Goal: Transaction & Acquisition: Purchase product/service

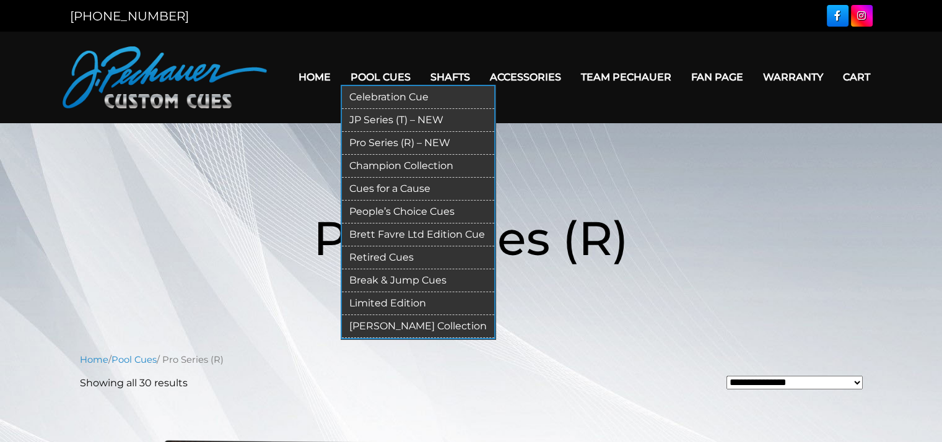
click at [383, 137] on link "Pro Series (R) – NEW" at bounding box center [418, 143] width 152 height 23
click at [409, 143] on link "Pro Series (R) – NEW" at bounding box center [418, 143] width 152 height 23
click at [392, 143] on link "Pro Series (R) – NEW" at bounding box center [418, 143] width 152 height 23
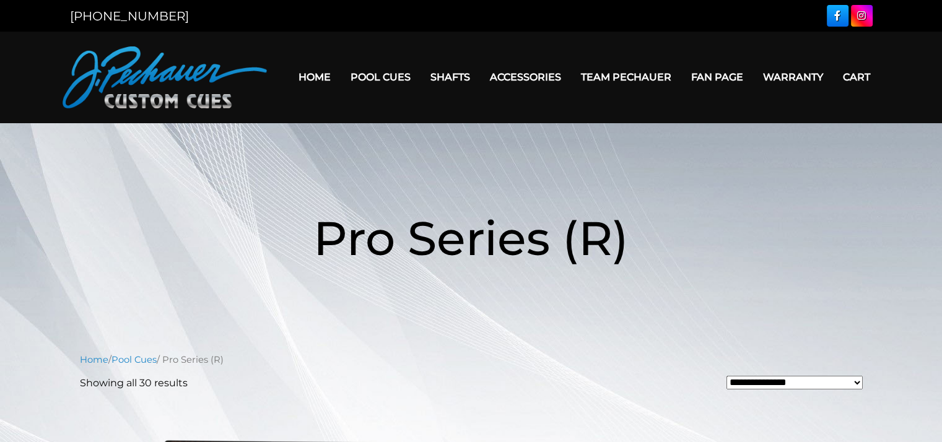
click at [857, 386] on select "**********" at bounding box center [794, 383] width 136 height 14
click at [882, 271] on header "Pro Series (R)" at bounding box center [471, 238] width 942 height 143
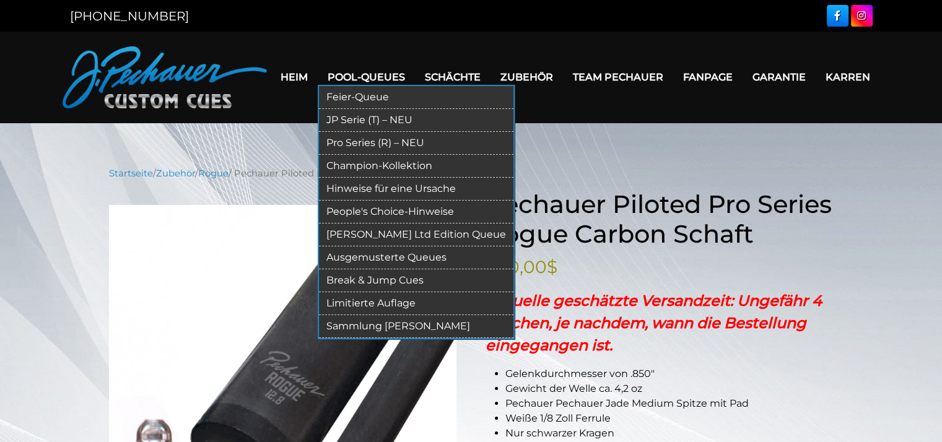
click at [387, 142] on link "Pro Series (R) – NEU" at bounding box center [416, 143] width 194 height 23
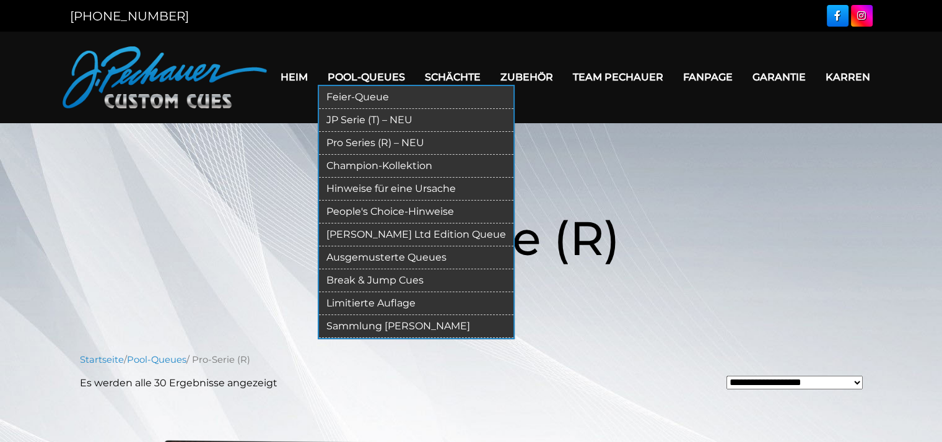
click at [397, 162] on link "Champion-Kollektion" at bounding box center [416, 166] width 194 height 23
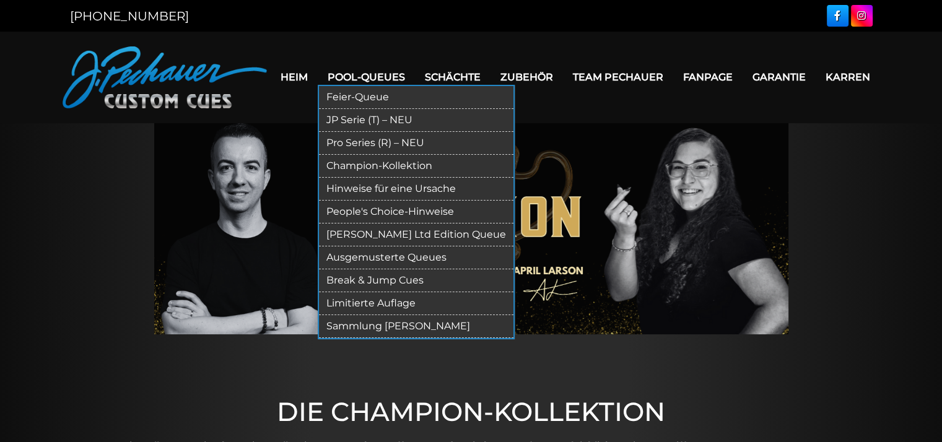
click at [386, 258] on link "Ausgemusterte Queues" at bounding box center [416, 257] width 194 height 23
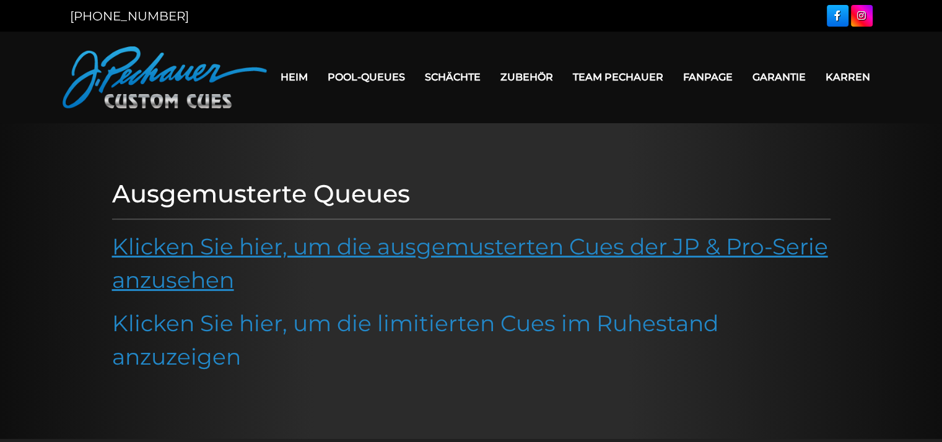
click at [386, 249] on link "Klicken Sie hier, um die ausgemusterten Cues der JP & Pro-Serie anzusehen" at bounding box center [470, 263] width 716 height 61
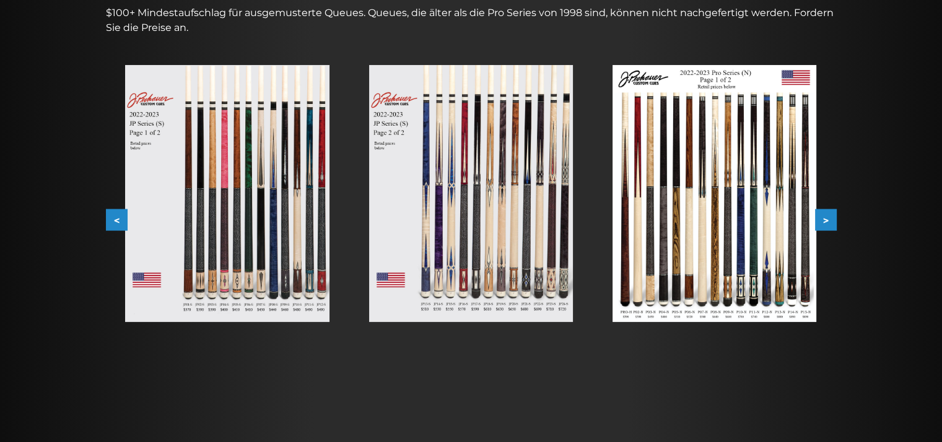
scroll to position [233, 0]
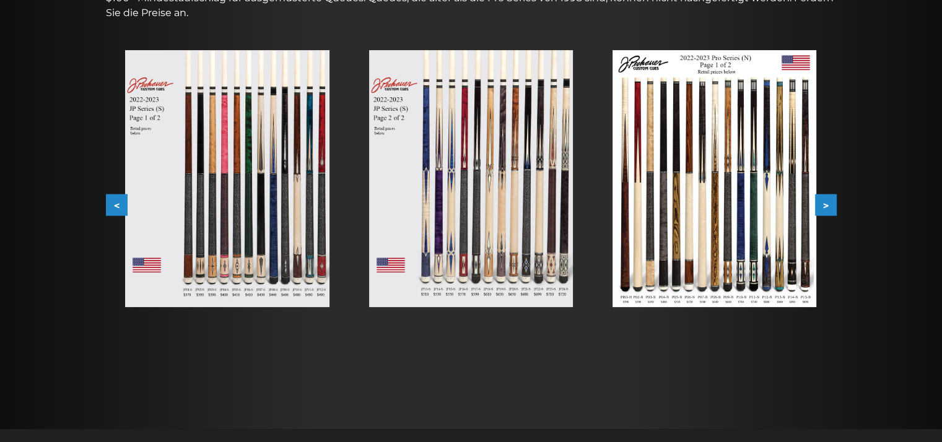
click at [824, 213] on button ">" at bounding box center [826, 205] width 22 height 22
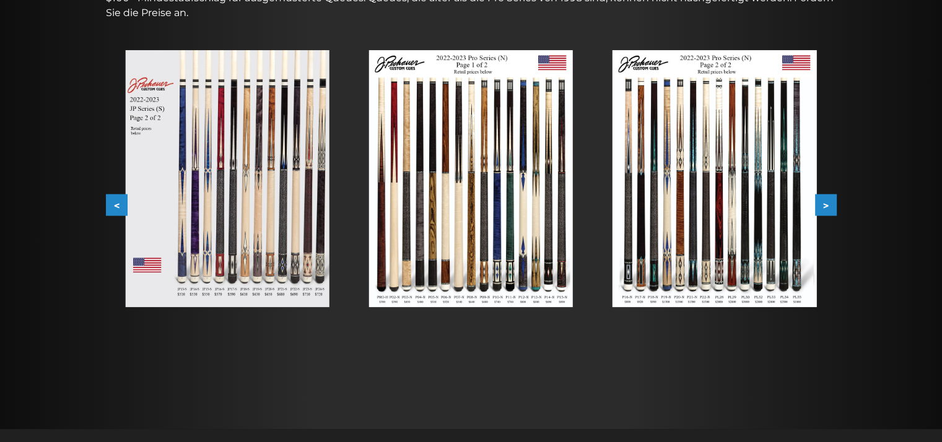
click at [824, 213] on button ">" at bounding box center [826, 205] width 22 height 22
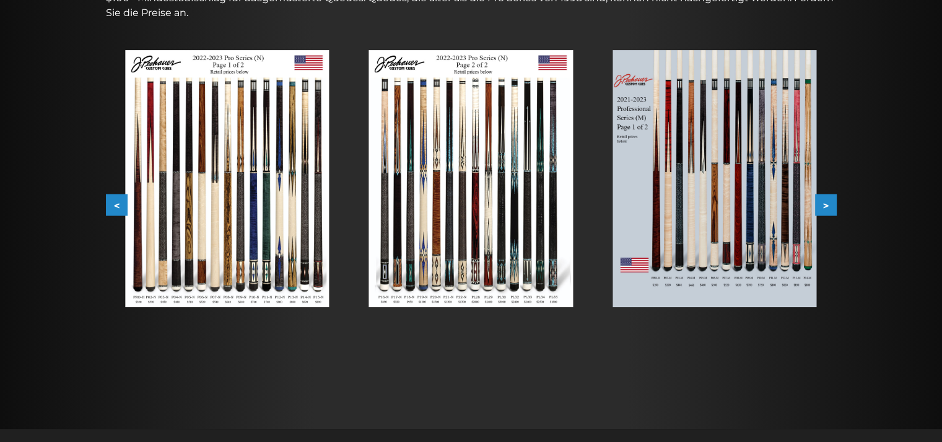
click at [824, 213] on button ">" at bounding box center [826, 205] width 22 height 22
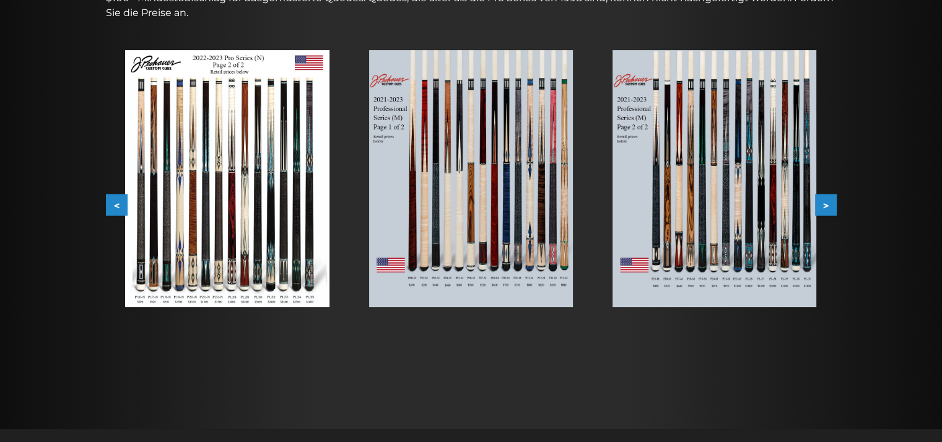
click at [824, 213] on button ">" at bounding box center [826, 205] width 22 height 22
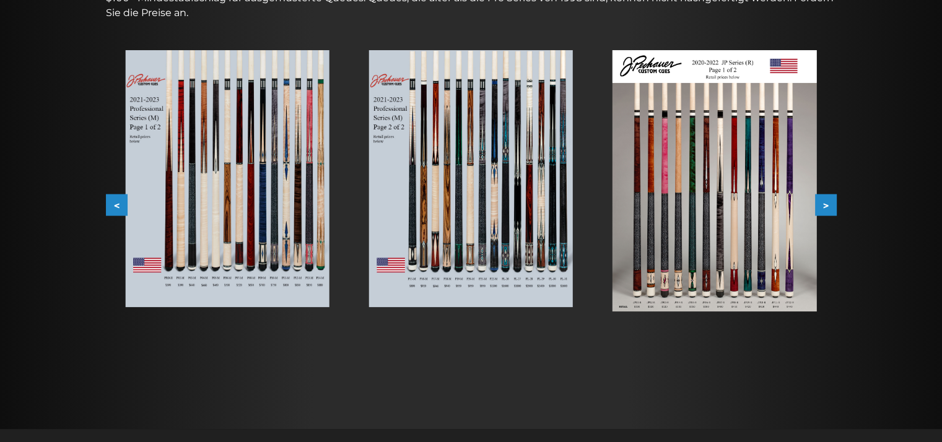
click at [108, 194] on button "<" at bounding box center [117, 205] width 22 height 22
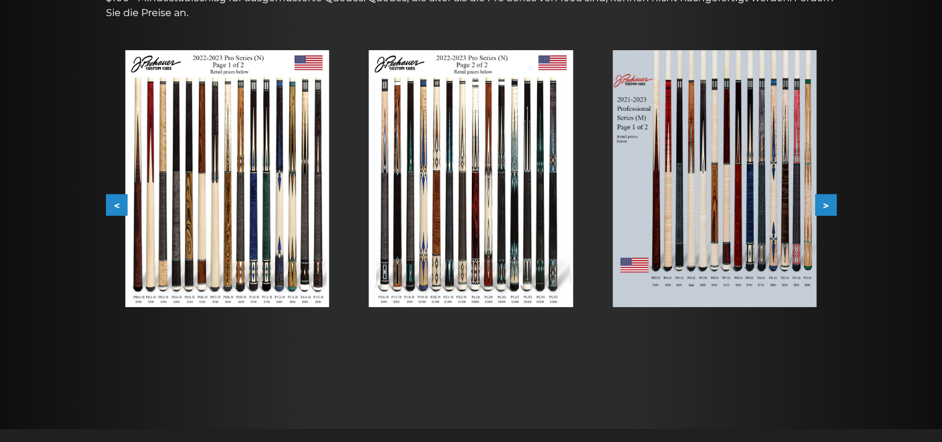
click at [108, 194] on button "<" at bounding box center [117, 205] width 22 height 22
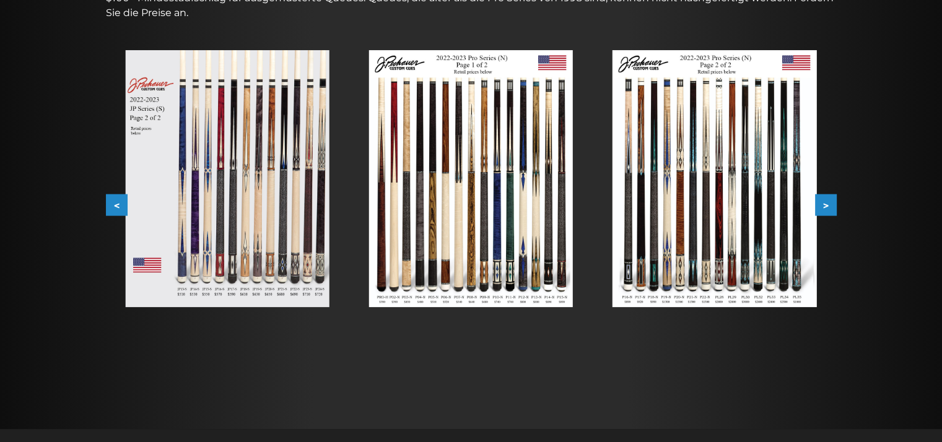
click at [108, 194] on button "<" at bounding box center [117, 205] width 22 height 22
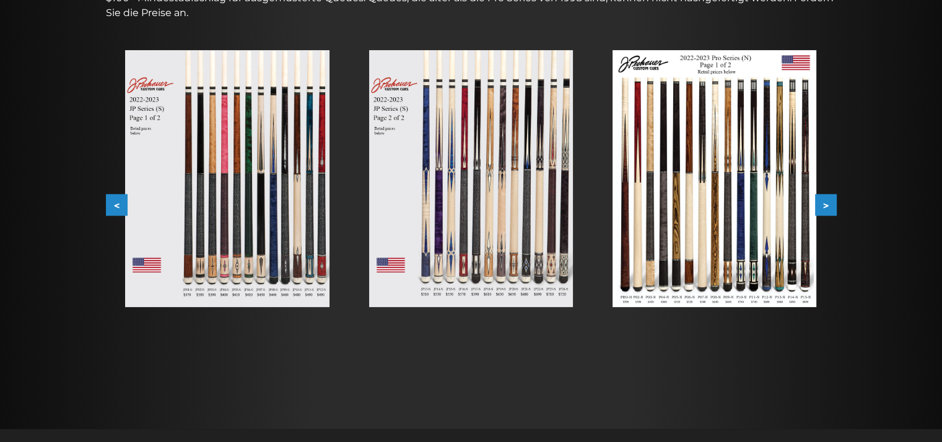
click at [108, 194] on button "<" at bounding box center [117, 205] width 22 height 22
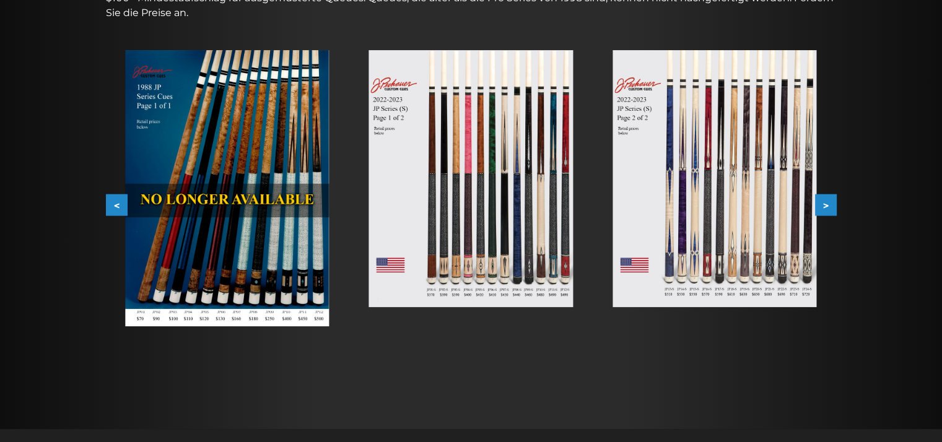
click at [108, 194] on button "<" at bounding box center [117, 205] width 22 height 22
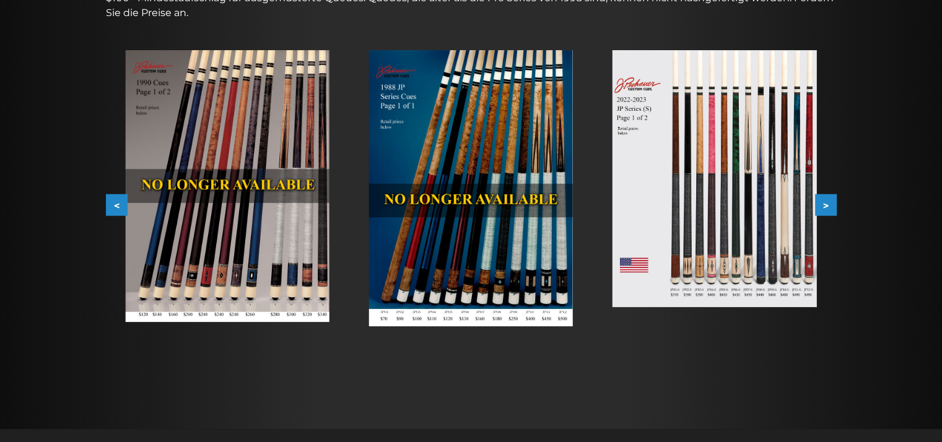
click at [108, 194] on button "<" at bounding box center [117, 205] width 22 height 22
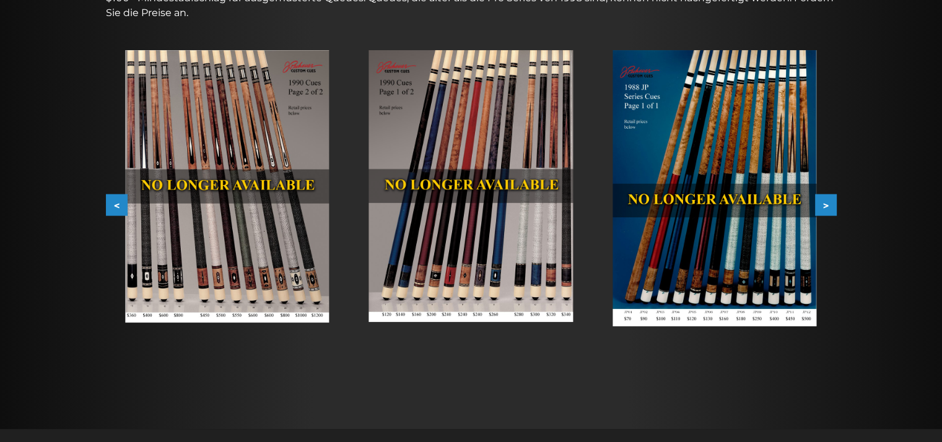
click at [827, 206] on button ">" at bounding box center [826, 205] width 22 height 22
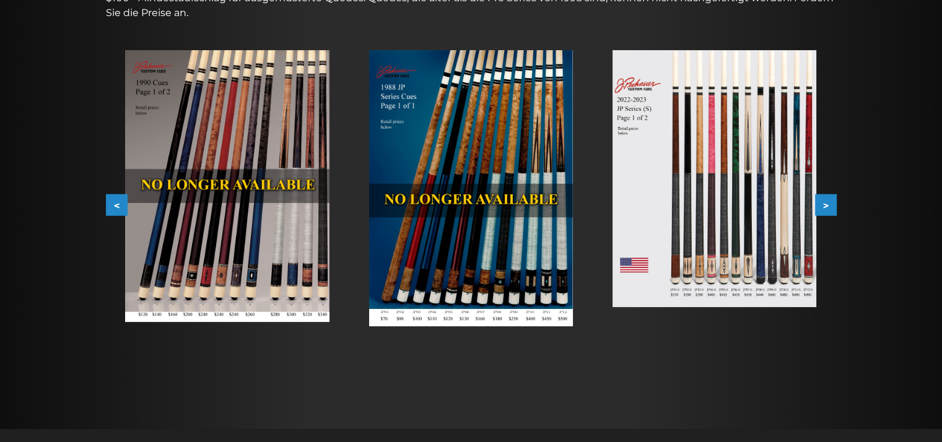
click at [786, 239] on img at bounding box center [714, 178] width 204 height 257
click at [832, 198] on button ">" at bounding box center [826, 205] width 22 height 22
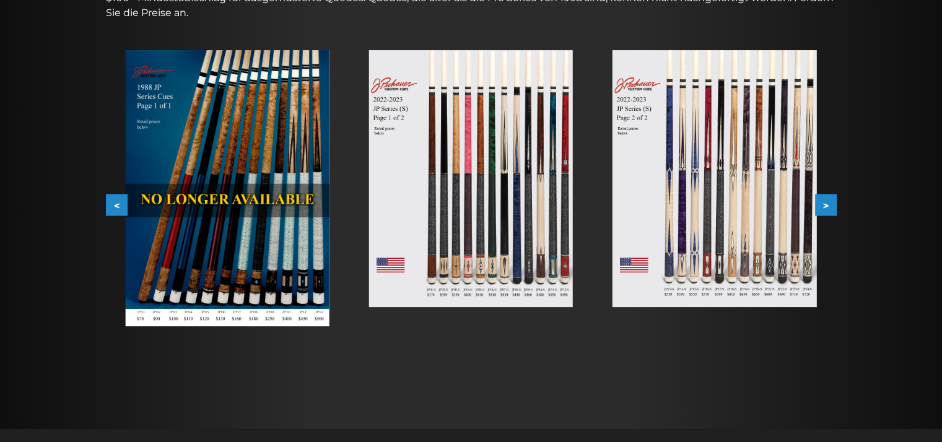
click at [827, 199] on button ">" at bounding box center [826, 205] width 22 height 22
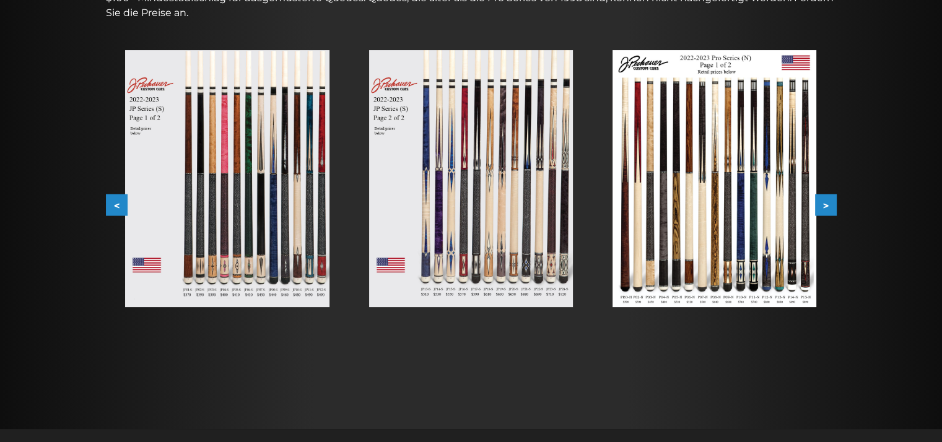
click at [827, 199] on button ">" at bounding box center [826, 205] width 22 height 22
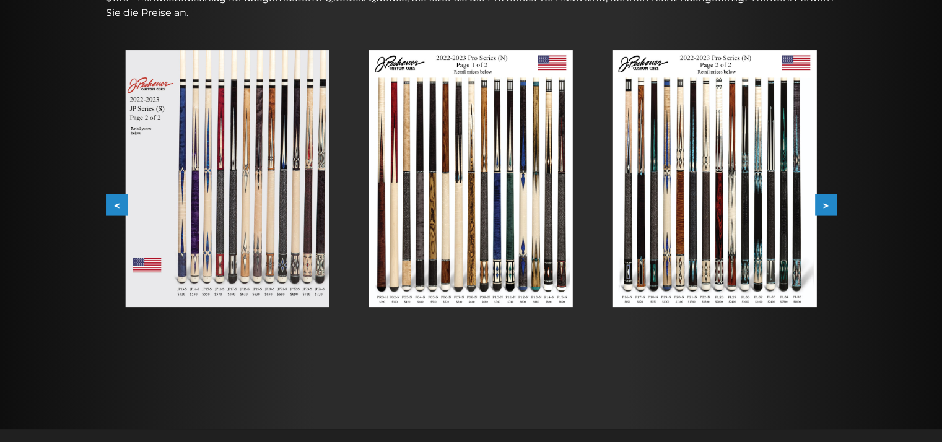
click at [827, 199] on button ">" at bounding box center [826, 205] width 22 height 22
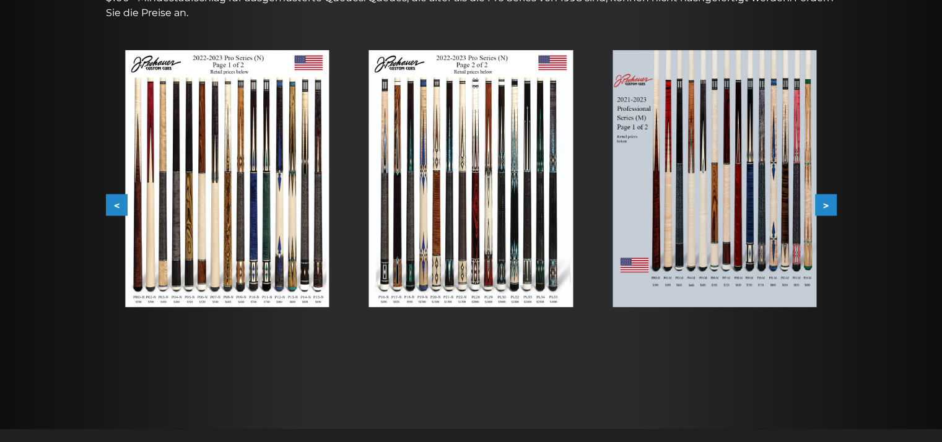
click at [827, 199] on button ">" at bounding box center [826, 205] width 22 height 22
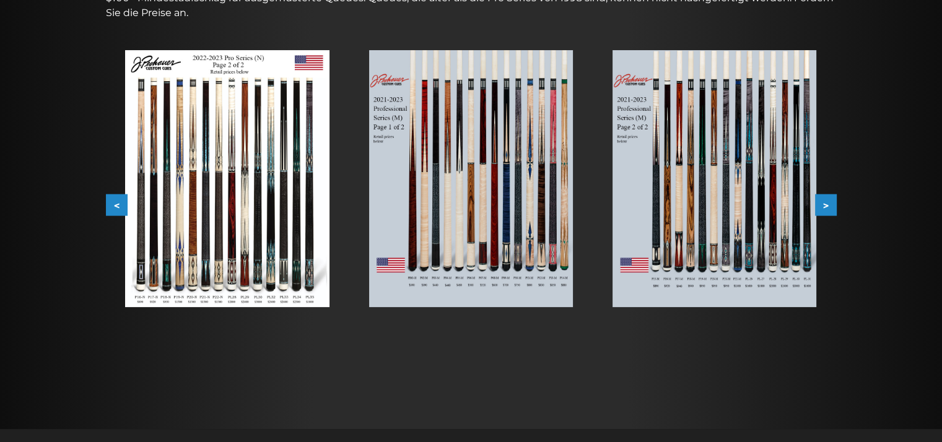
click at [827, 199] on button ">" at bounding box center [826, 205] width 22 height 22
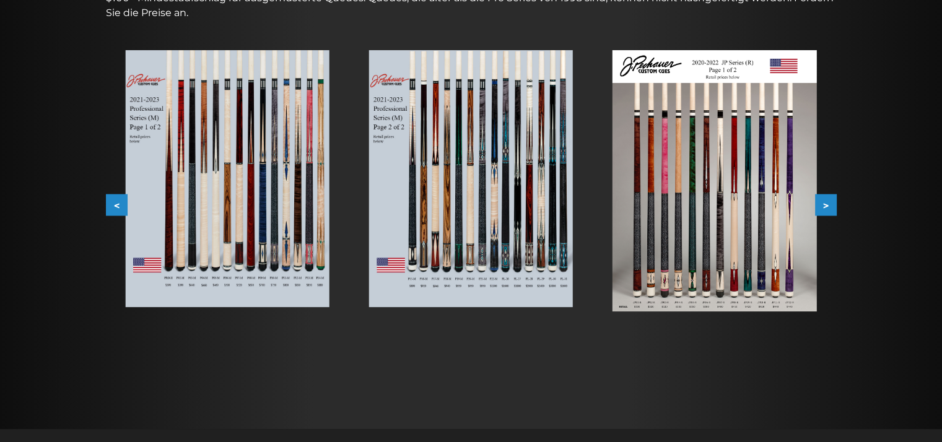
click at [827, 199] on button ">" at bounding box center [826, 205] width 22 height 22
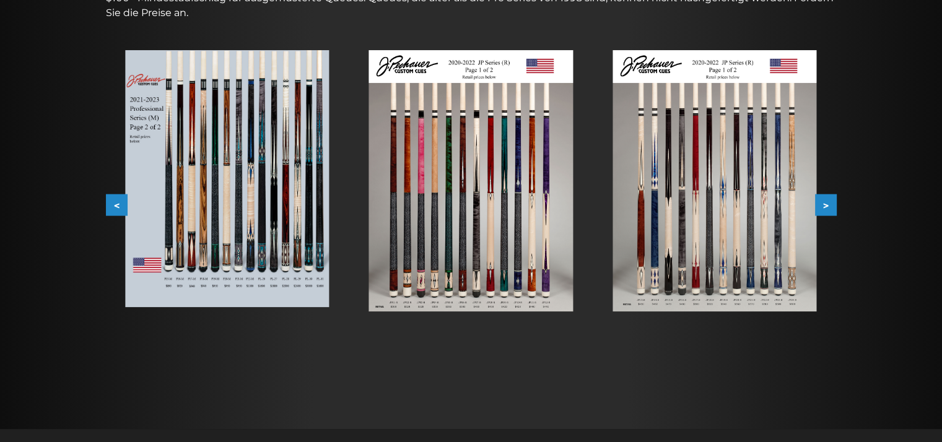
click at [758, 268] on img at bounding box center [714, 180] width 204 height 261
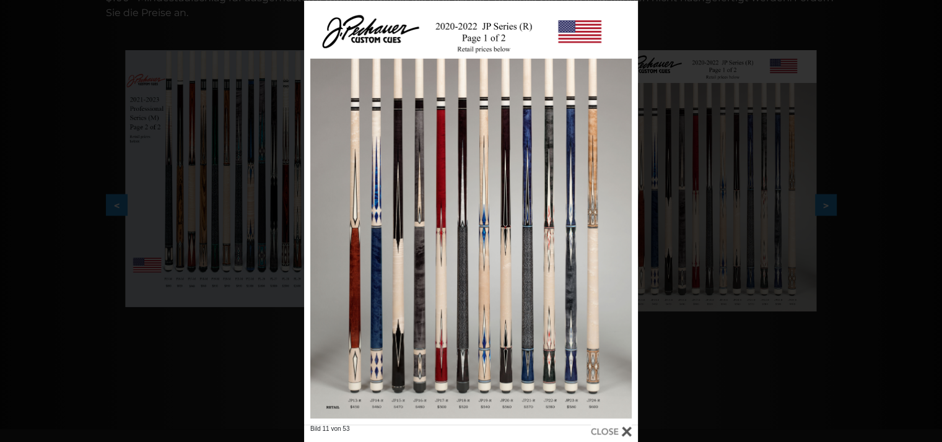
click at [618, 427] on div at bounding box center [611, 432] width 41 height 14
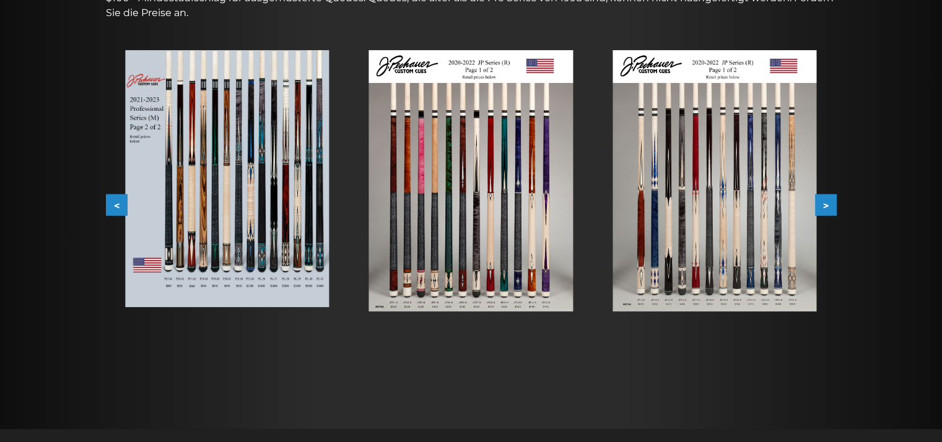
click at [825, 198] on button ">" at bounding box center [826, 205] width 22 height 22
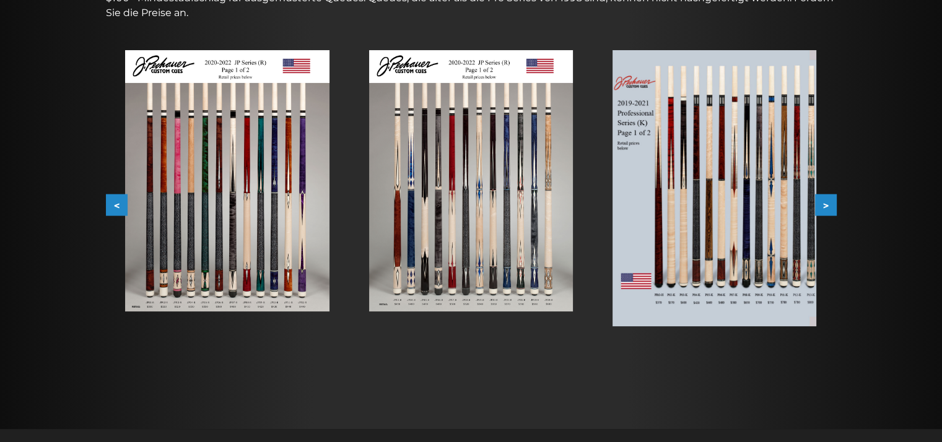
click at [825, 198] on button ">" at bounding box center [826, 205] width 22 height 22
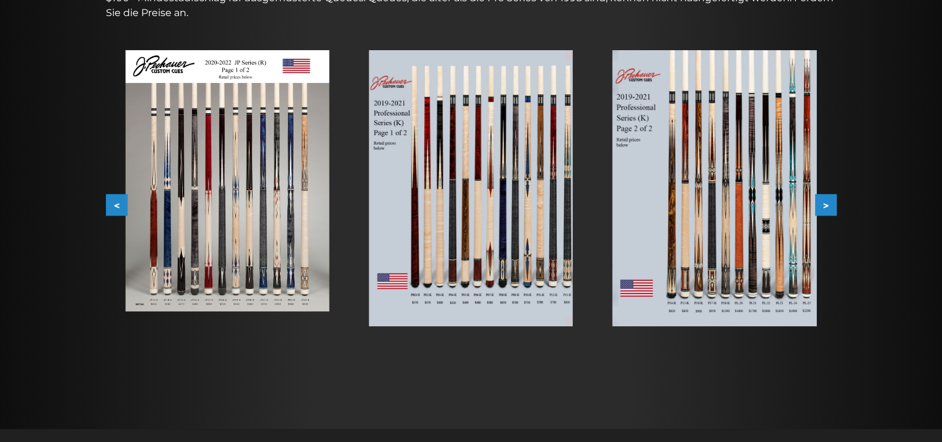
click at [825, 198] on button ">" at bounding box center [826, 205] width 22 height 22
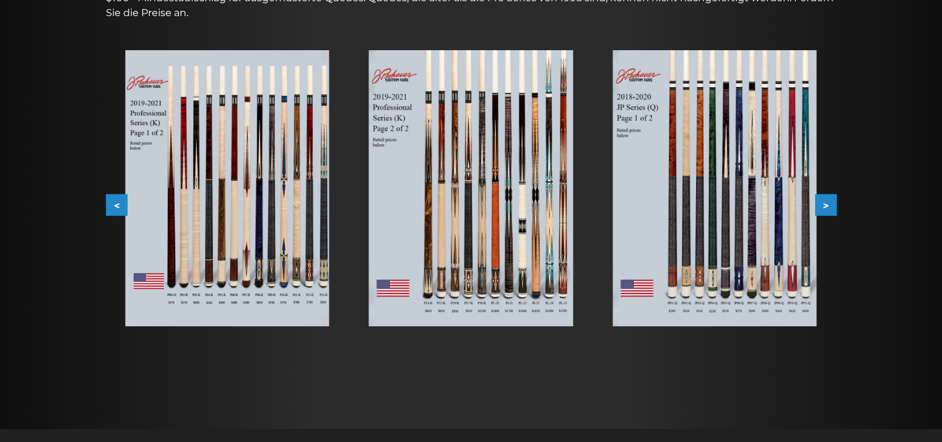
click at [825, 198] on button ">" at bounding box center [826, 205] width 22 height 22
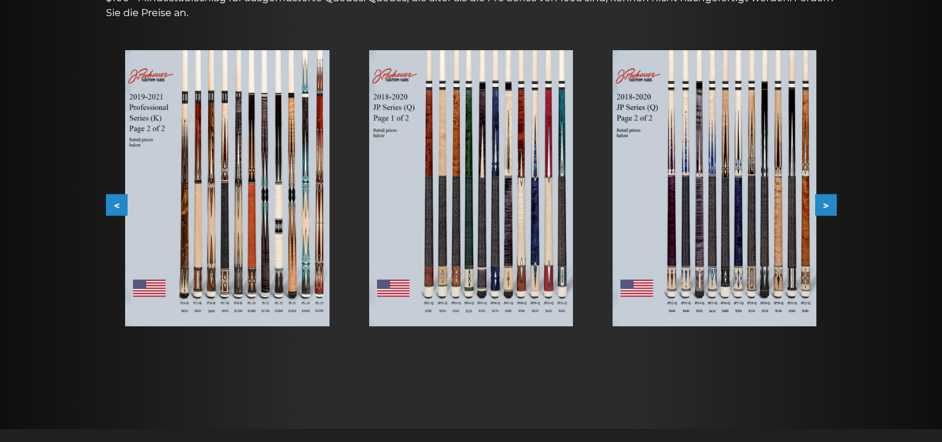
click at [825, 198] on button ">" at bounding box center [826, 205] width 22 height 22
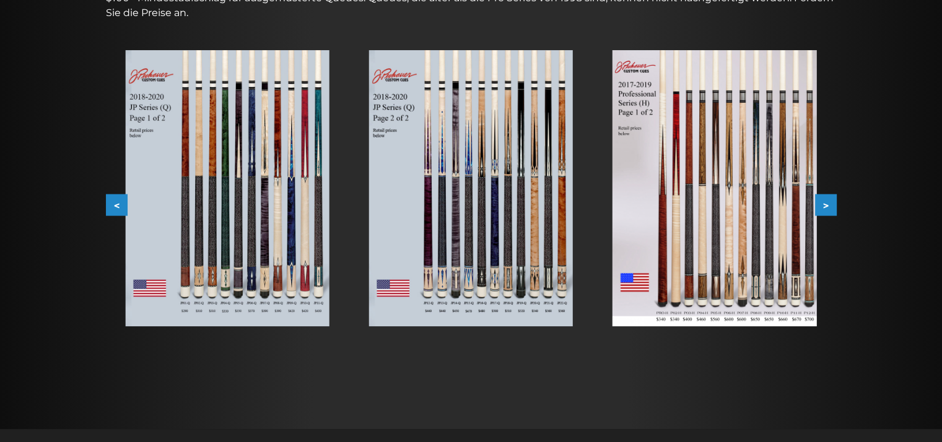
click at [825, 198] on button ">" at bounding box center [826, 205] width 22 height 22
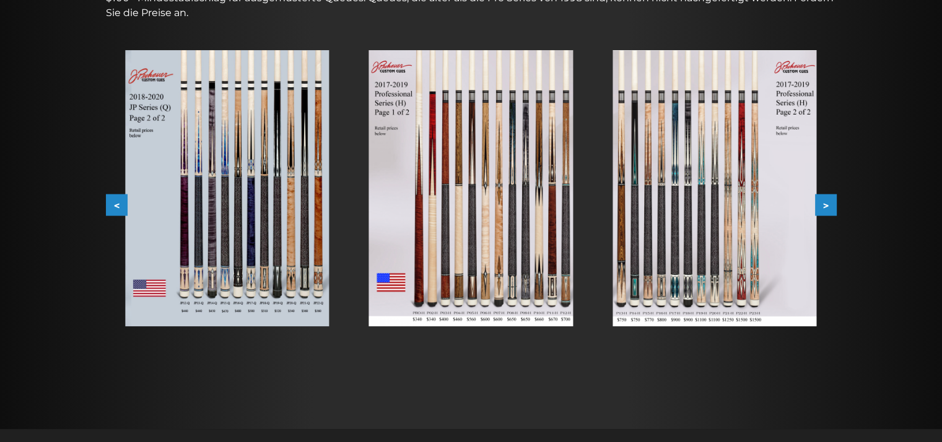
click at [825, 198] on button ">" at bounding box center [826, 205] width 22 height 22
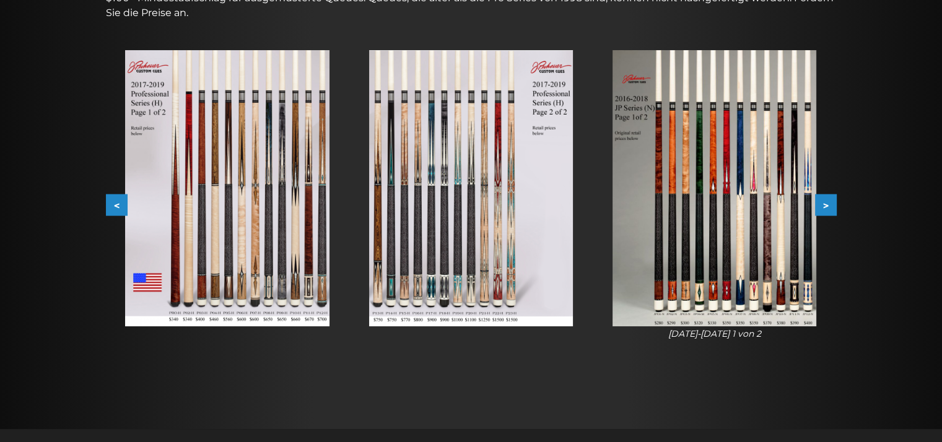
click at [825, 198] on button ">" at bounding box center [826, 205] width 22 height 22
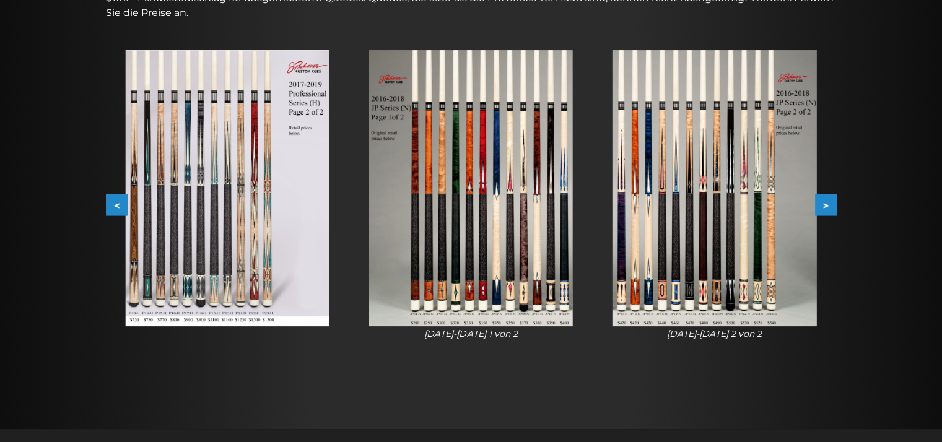
click at [825, 198] on button ">" at bounding box center [826, 205] width 22 height 22
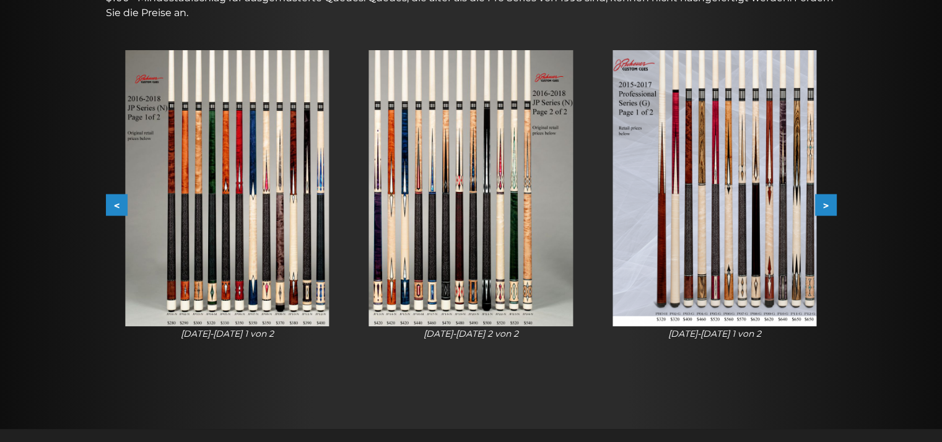
click at [747, 266] on img at bounding box center [714, 188] width 204 height 276
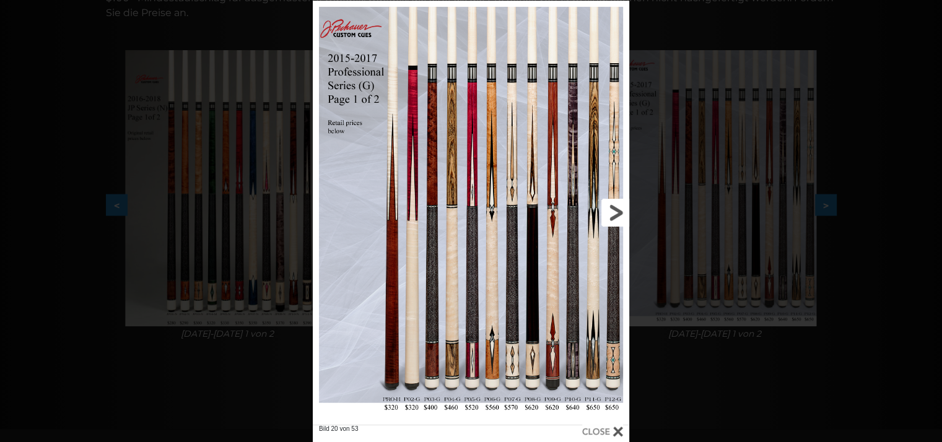
click at [511, 371] on link at bounding box center [558, 213] width 142 height 424
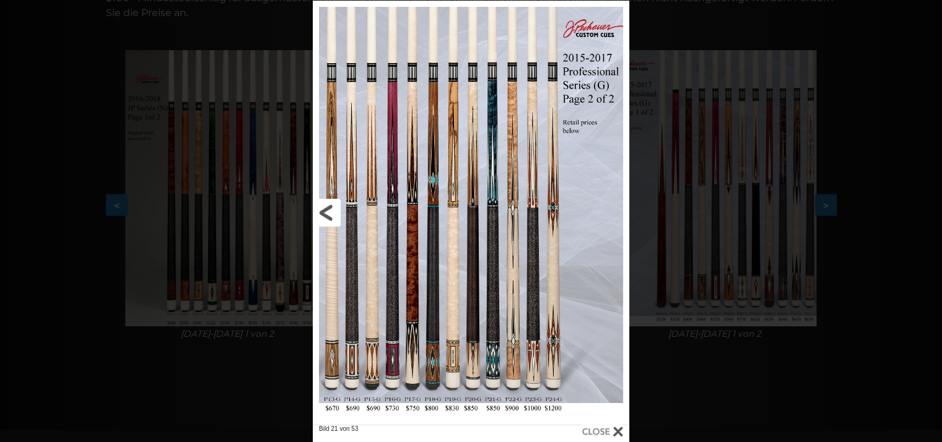
click at [327, 211] on link at bounding box center [384, 213] width 142 height 424
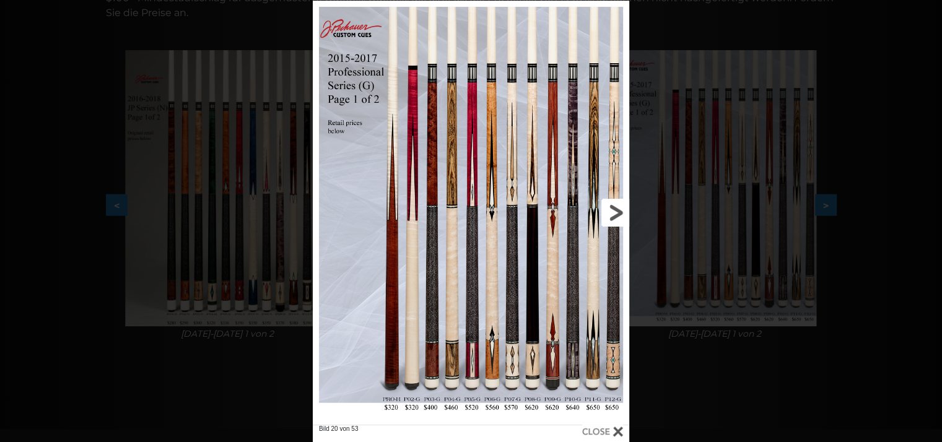
click at [617, 209] on link at bounding box center [558, 213] width 142 height 424
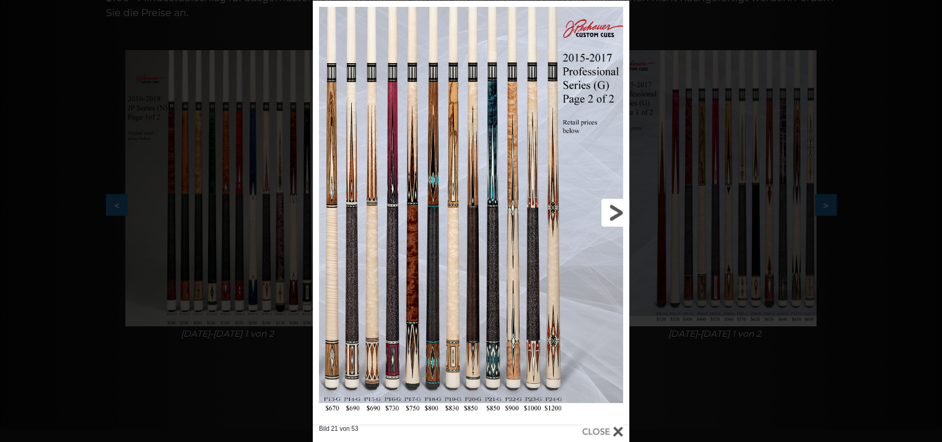
click at [617, 209] on link at bounding box center [558, 213] width 142 height 424
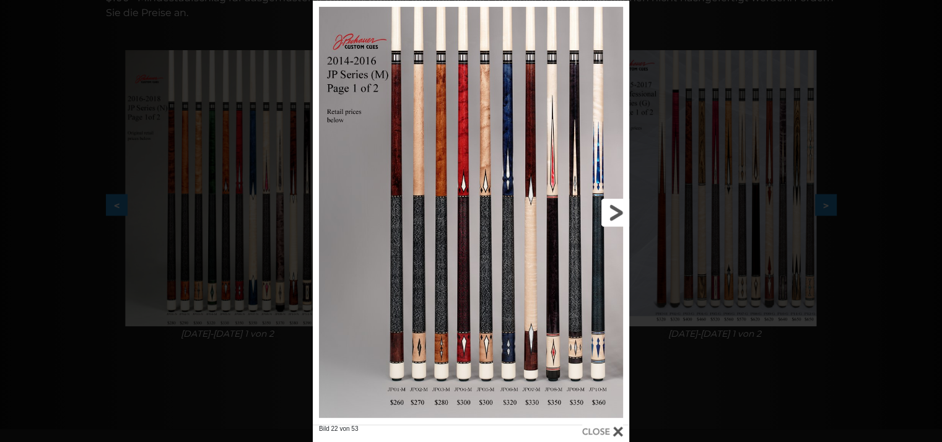
click at [617, 209] on link at bounding box center [558, 213] width 142 height 424
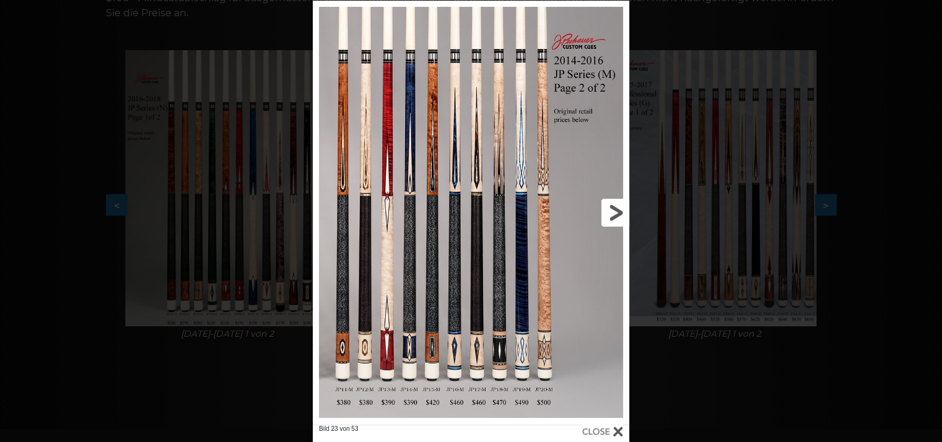
click at [617, 209] on link at bounding box center [558, 213] width 142 height 424
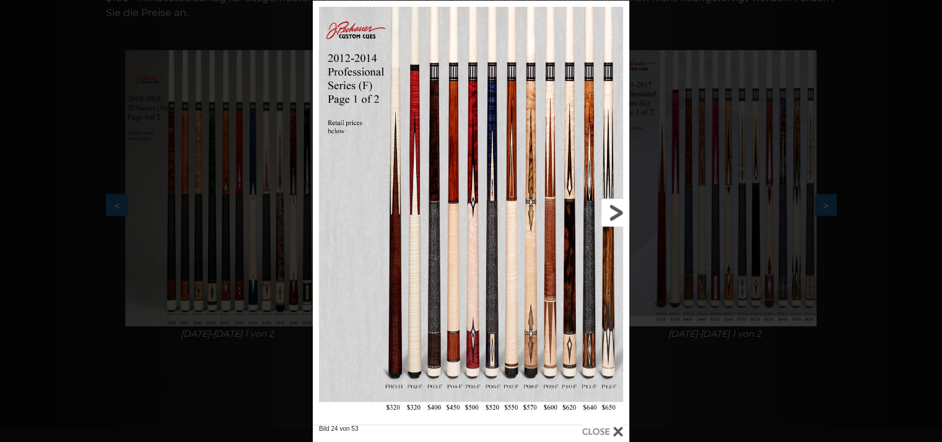
click at [617, 209] on link at bounding box center [558, 213] width 142 height 424
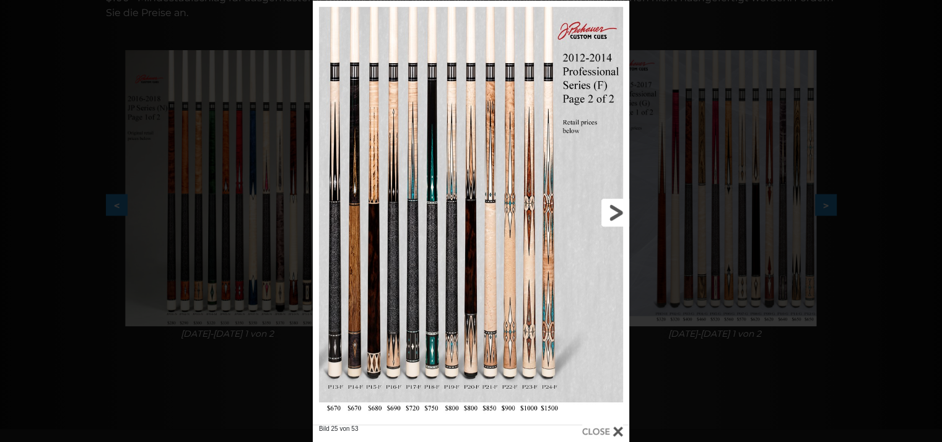
click at [617, 209] on link at bounding box center [558, 213] width 142 height 424
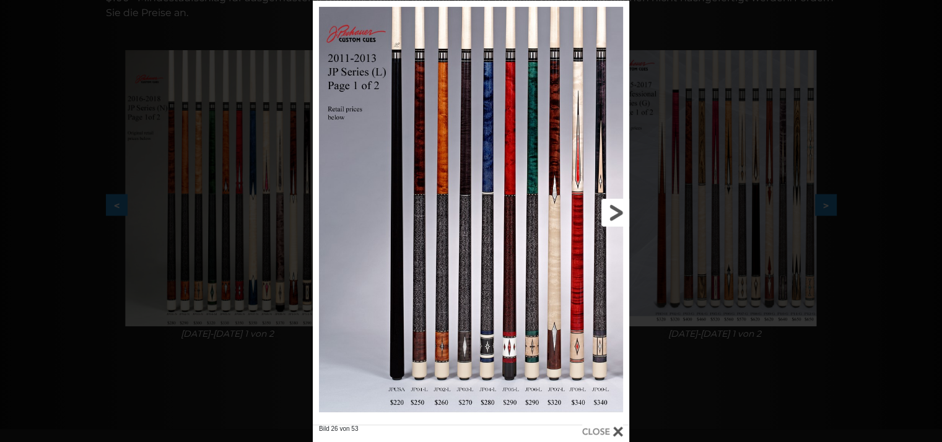
click at [617, 209] on link at bounding box center [558, 213] width 142 height 424
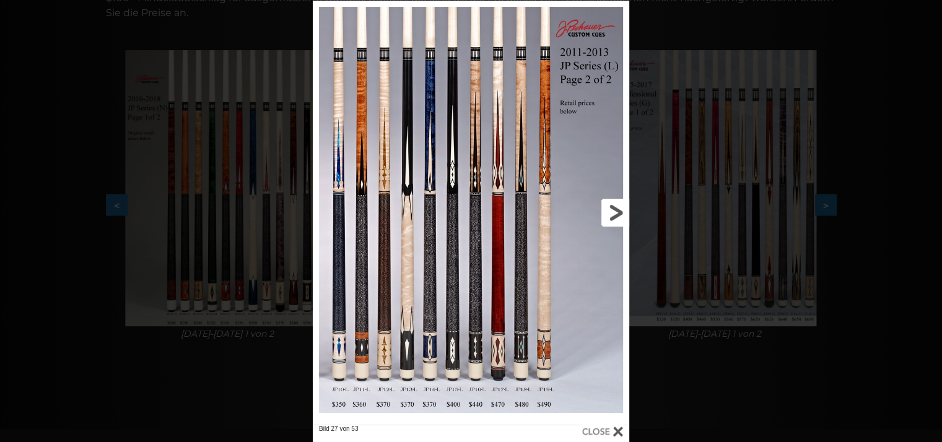
click at [617, 209] on link at bounding box center [558, 213] width 142 height 424
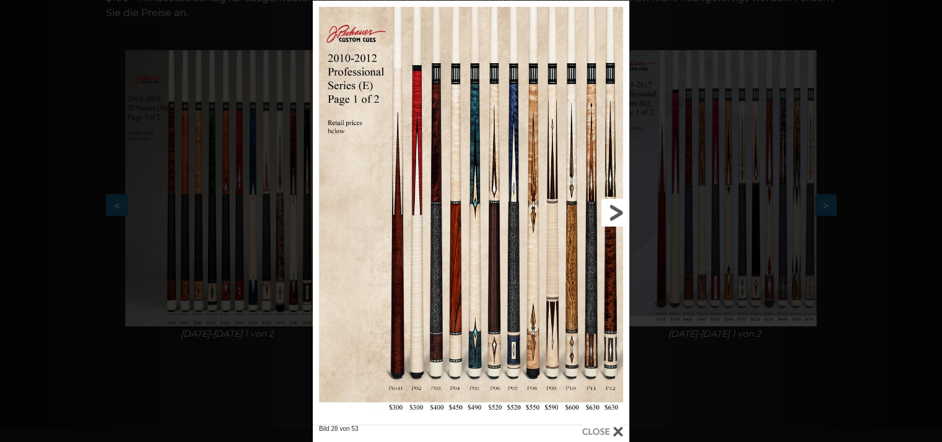
click at [617, 209] on link at bounding box center [558, 213] width 142 height 424
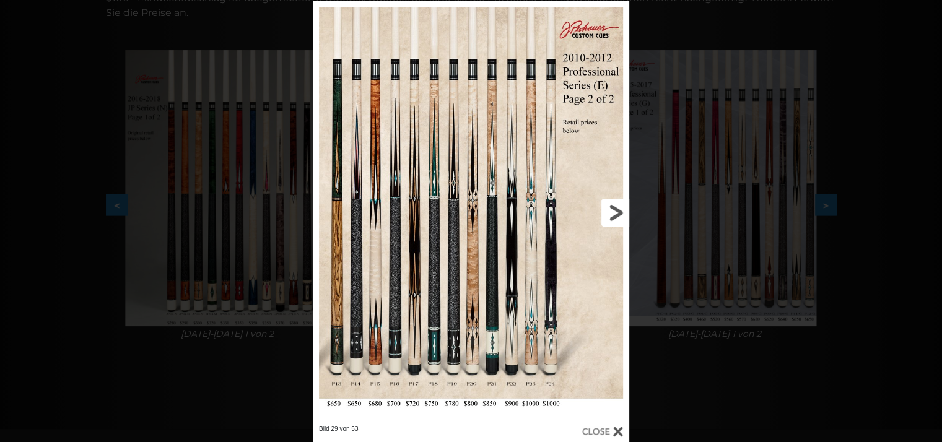
click at [617, 209] on link at bounding box center [558, 213] width 142 height 424
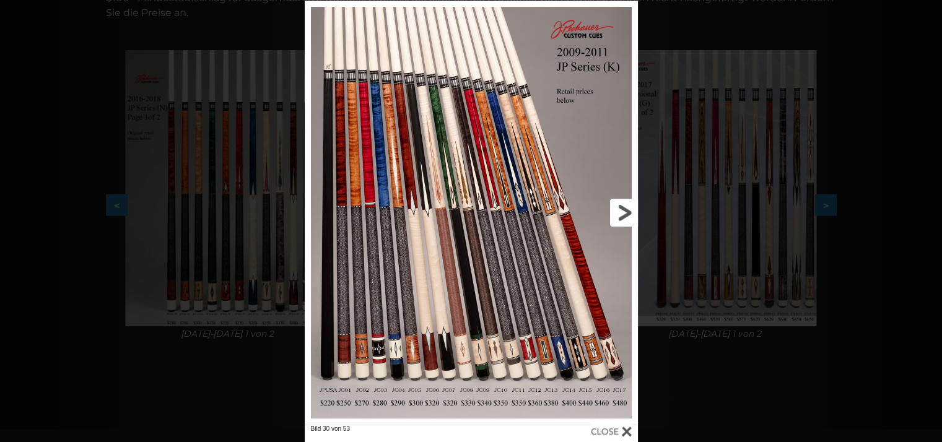
click at [615, 209] on link at bounding box center [562, 213] width 150 height 424
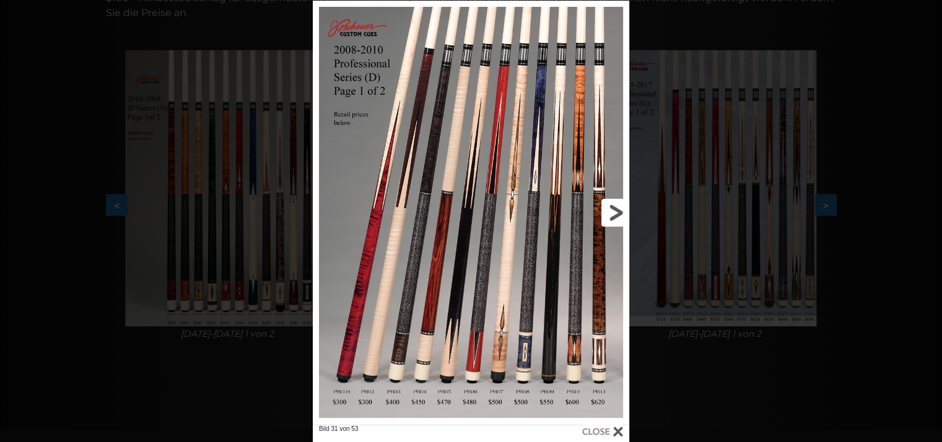
click at [615, 209] on link at bounding box center [558, 213] width 142 height 424
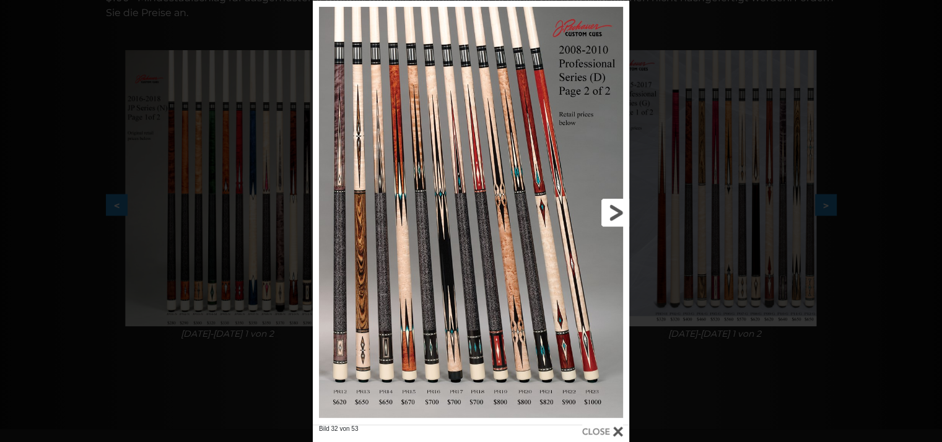
click at [615, 209] on link at bounding box center [558, 213] width 142 height 424
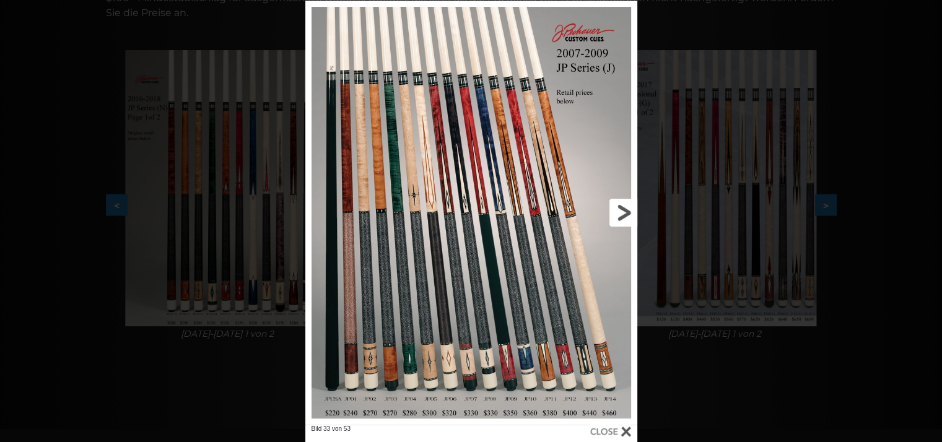
click at [615, 209] on link at bounding box center [561, 213] width 149 height 424
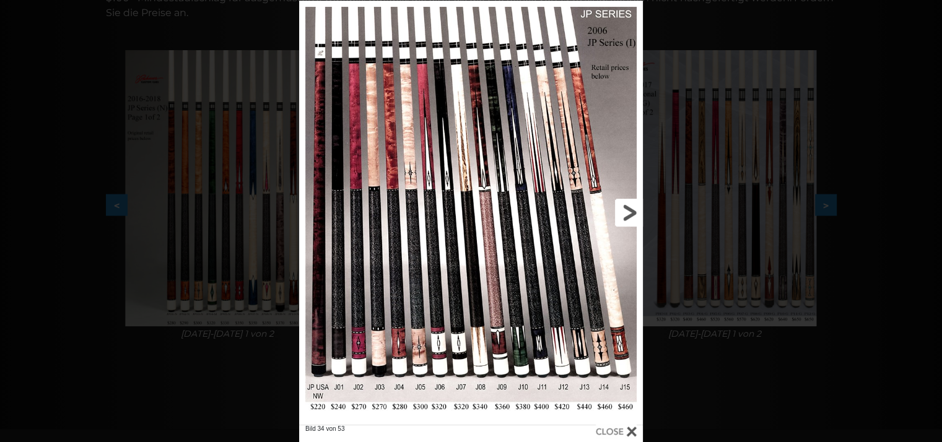
click at [615, 209] on link at bounding box center [565, 213] width 155 height 424
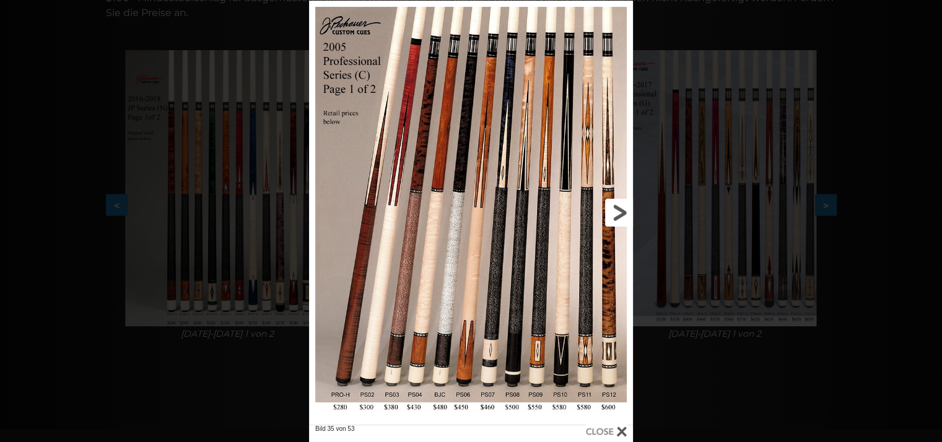
click at [615, 209] on link at bounding box center [560, 213] width 146 height 424
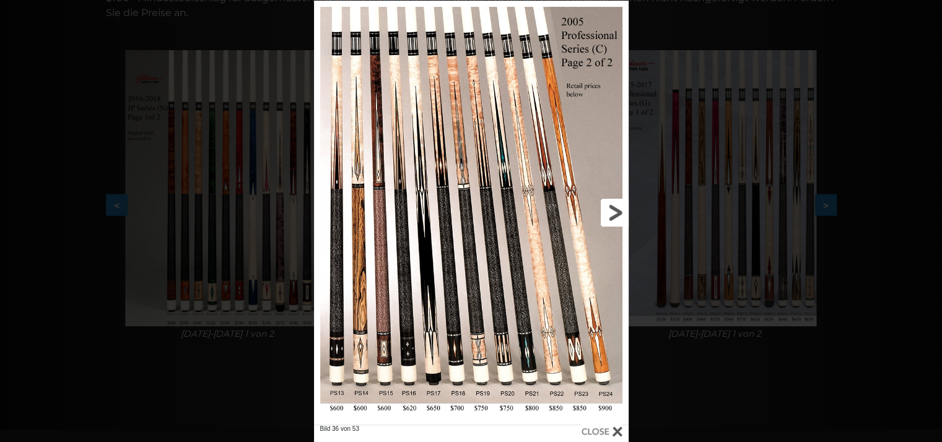
click at [615, 209] on link at bounding box center [558, 213] width 142 height 424
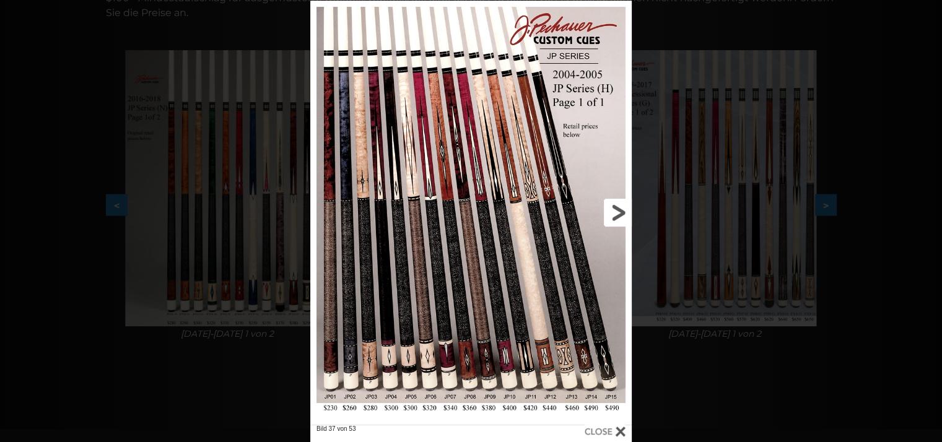
click at [615, 209] on link at bounding box center [559, 213] width 145 height 424
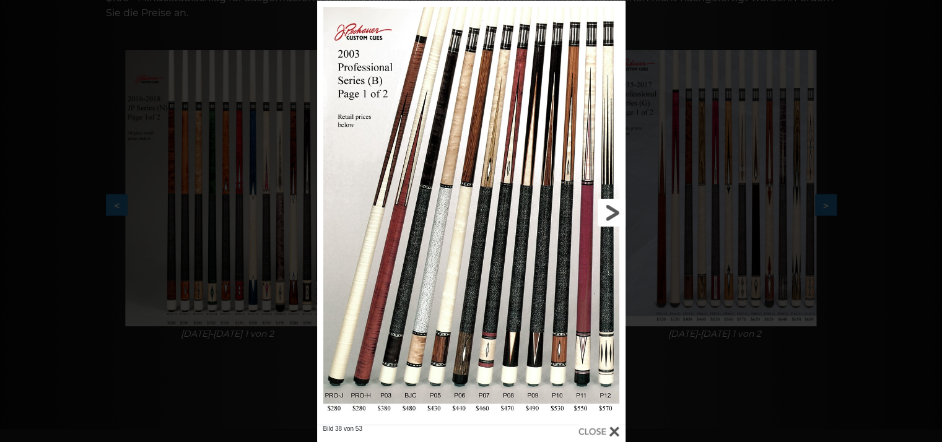
click at [615, 209] on link at bounding box center [555, 213] width 139 height 424
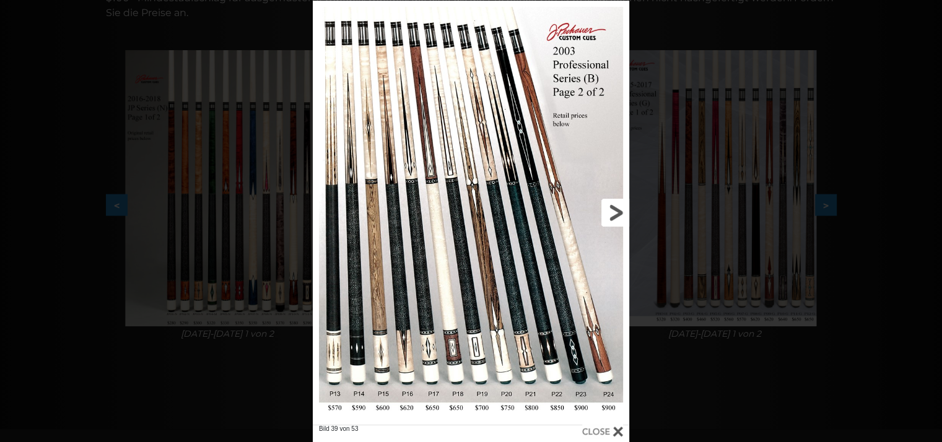
click at [615, 209] on link at bounding box center [558, 213] width 142 height 424
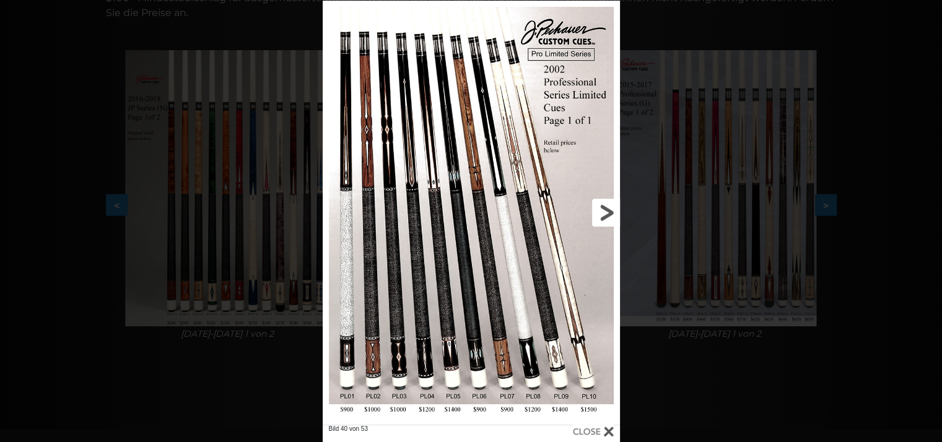
click at [615, 209] on link at bounding box center [553, 213] width 134 height 424
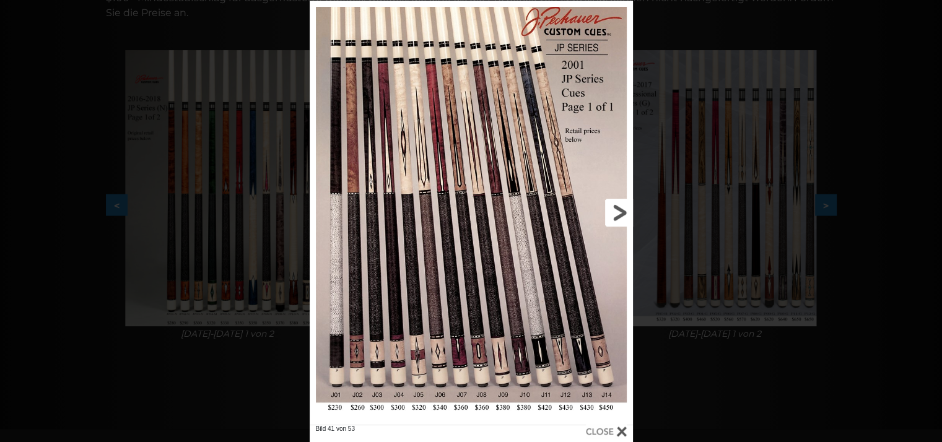
click at [615, 209] on link at bounding box center [560, 213] width 146 height 424
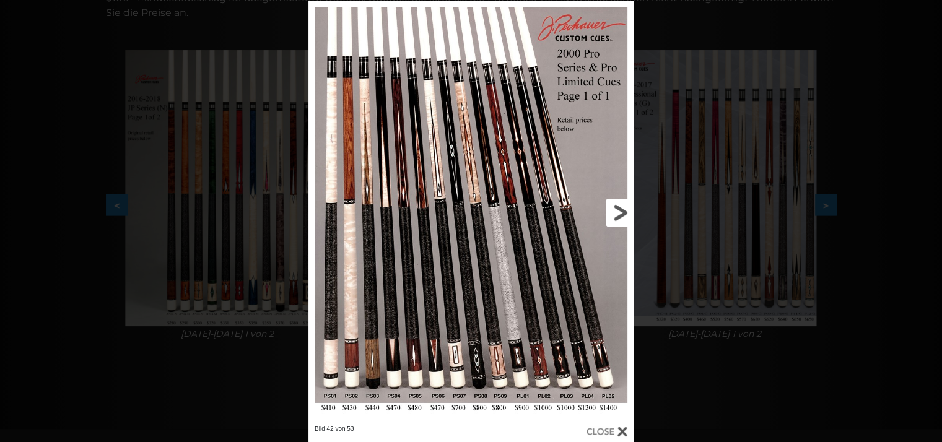
click at [615, 209] on link at bounding box center [560, 213] width 146 height 424
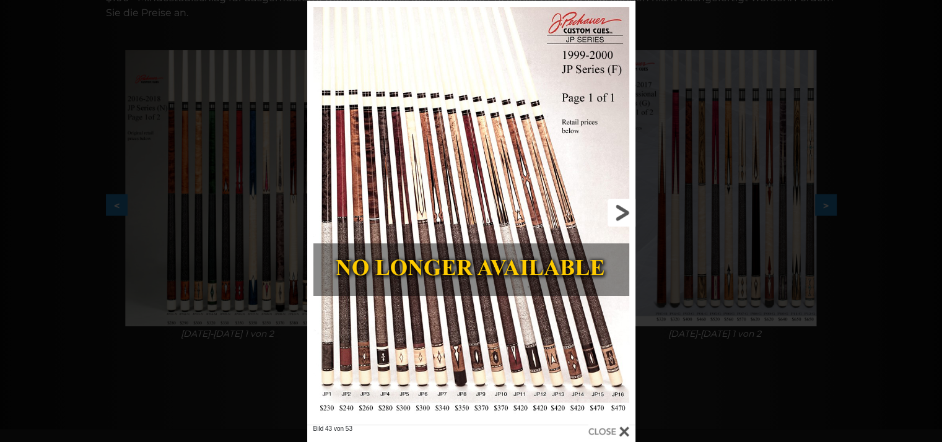
click at [616, 208] on link at bounding box center [561, 213] width 148 height 424
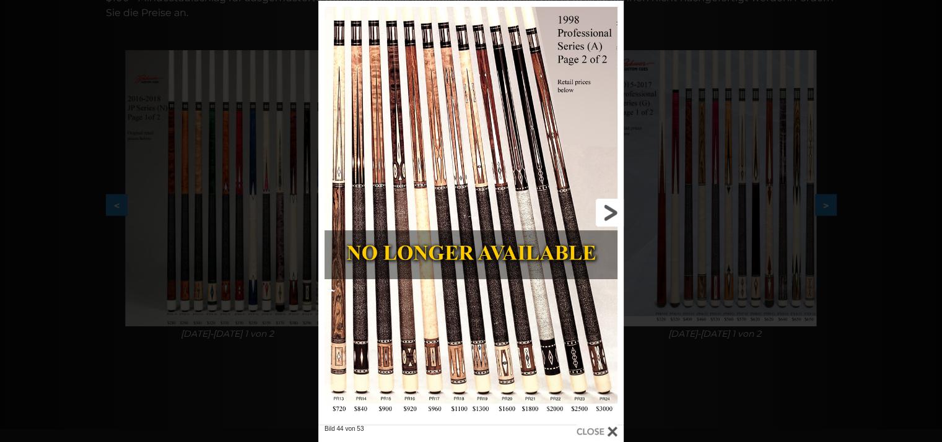
click at [616, 208] on link at bounding box center [554, 213] width 137 height 424
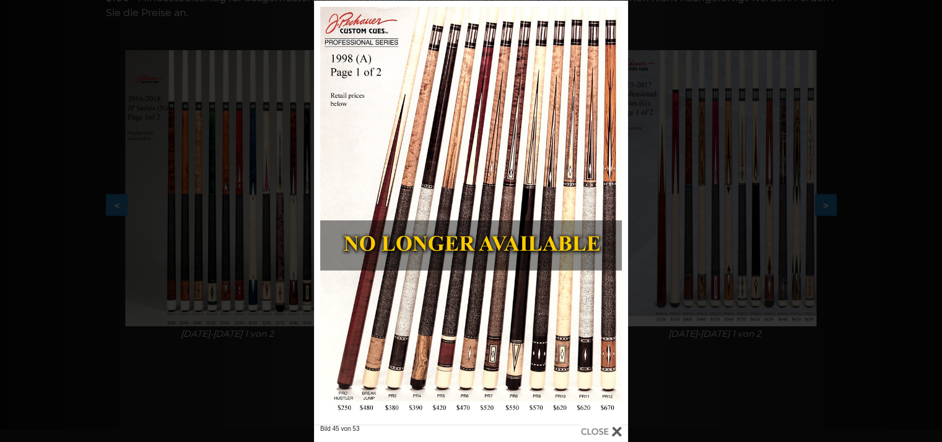
click at [618, 433] on div at bounding box center [601, 432] width 41 height 14
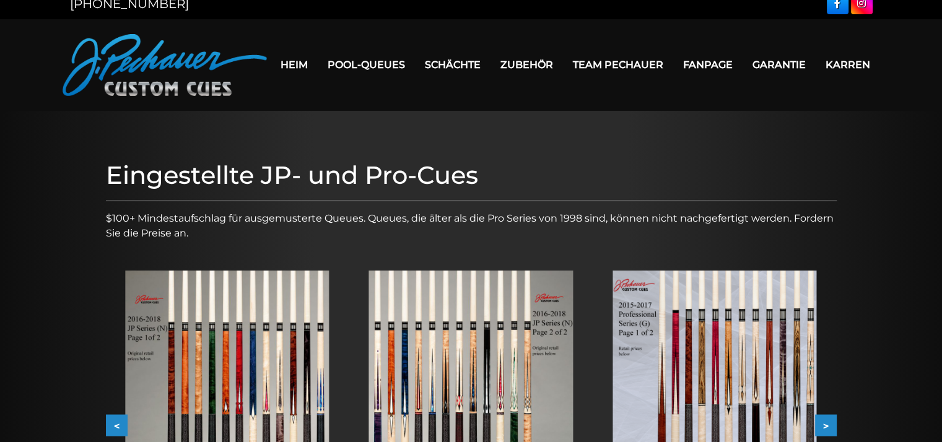
scroll to position [0, 0]
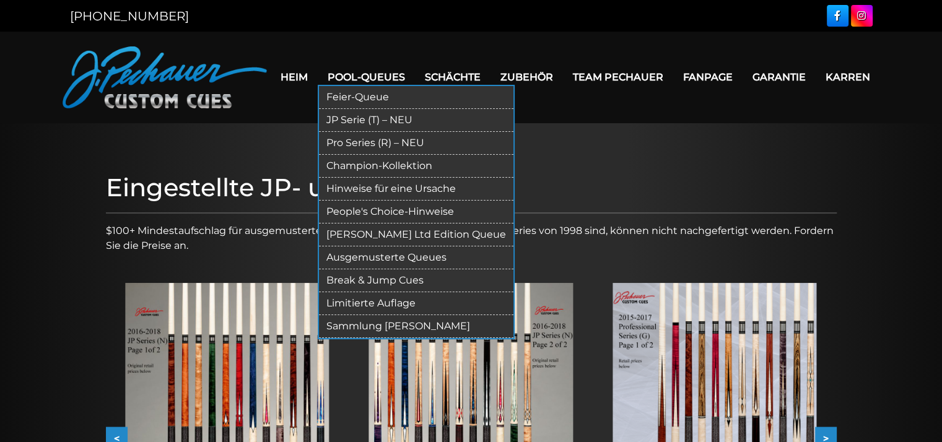
click at [376, 302] on link "Limitierte Auflage" at bounding box center [416, 303] width 194 height 23
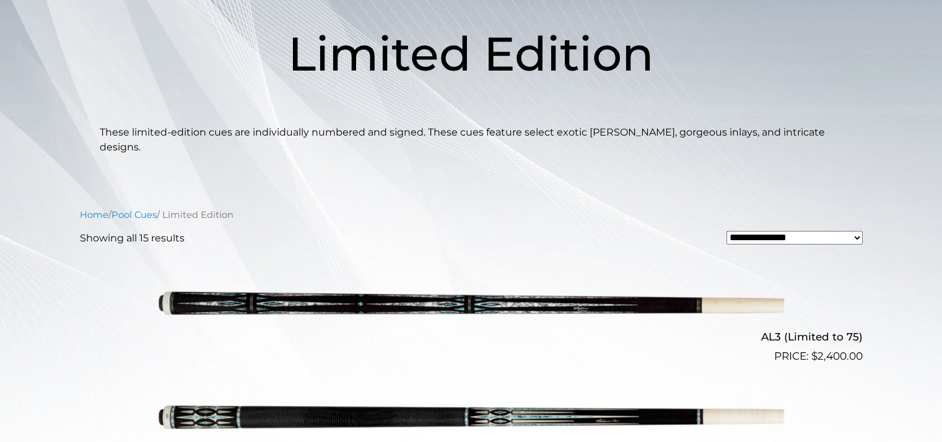
scroll to position [188, 0]
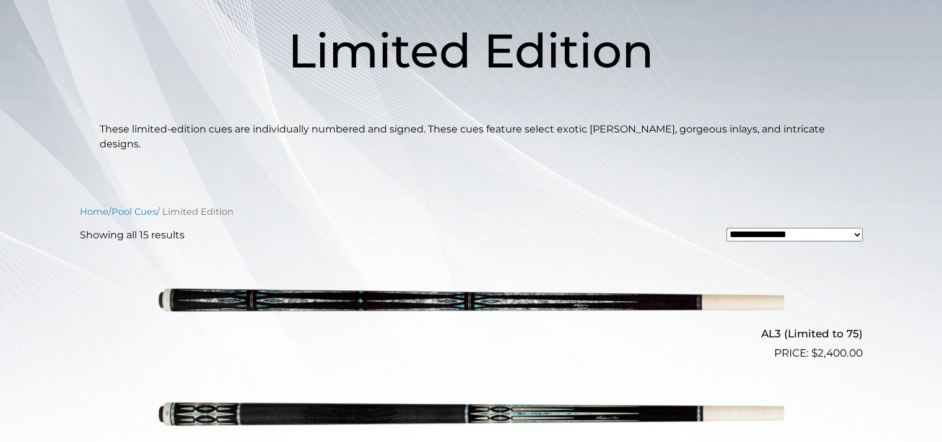
click at [778, 228] on select "**********" at bounding box center [794, 235] width 136 height 14
select select "**********"
click at [726, 228] on select "**********" at bounding box center [794, 235] width 136 height 14
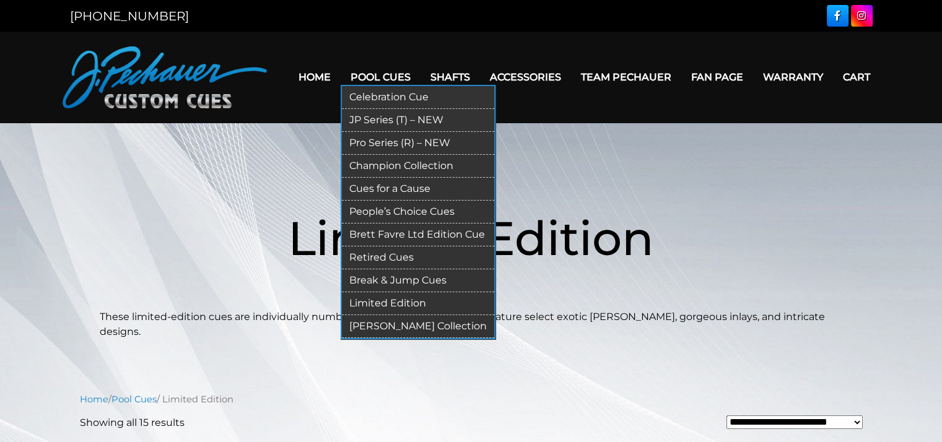
click at [396, 328] on link "[PERSON_NAME] Collection" at bounding box center [418, 326] width 152 height 23
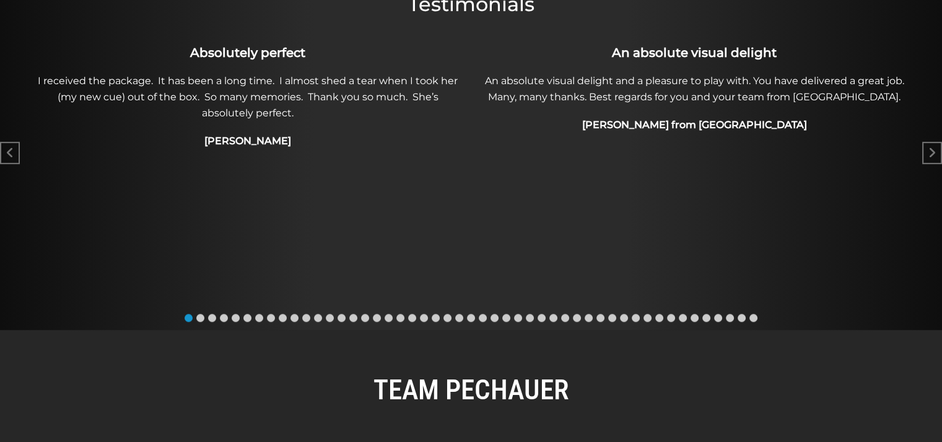
scroll to position [656, 0]
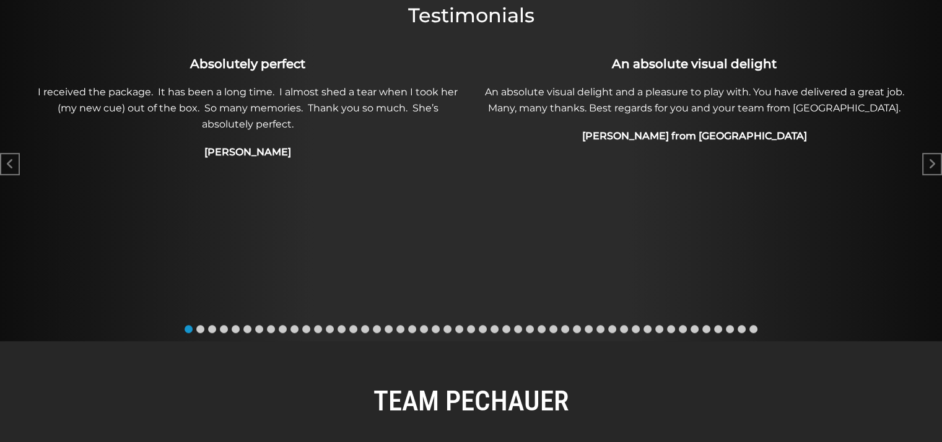
click at [211, 331] on span "Go to slide 3" at bounding box center [212, 329] width 8 height 8
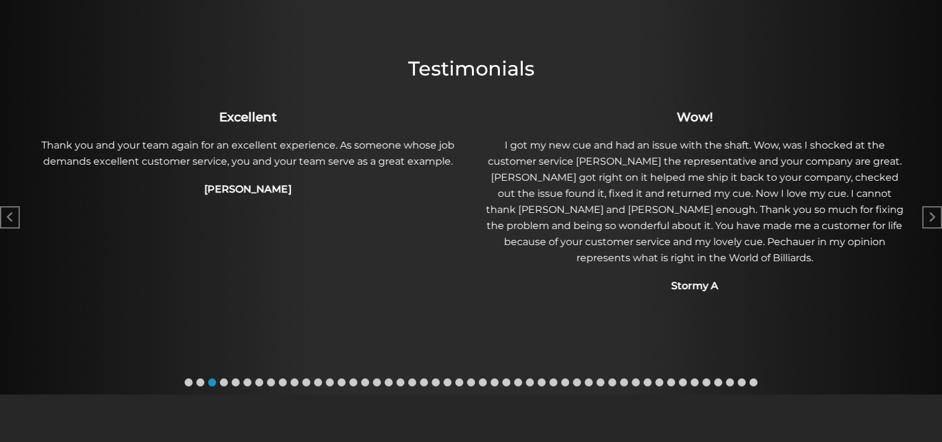
scroll to position [596, 0]
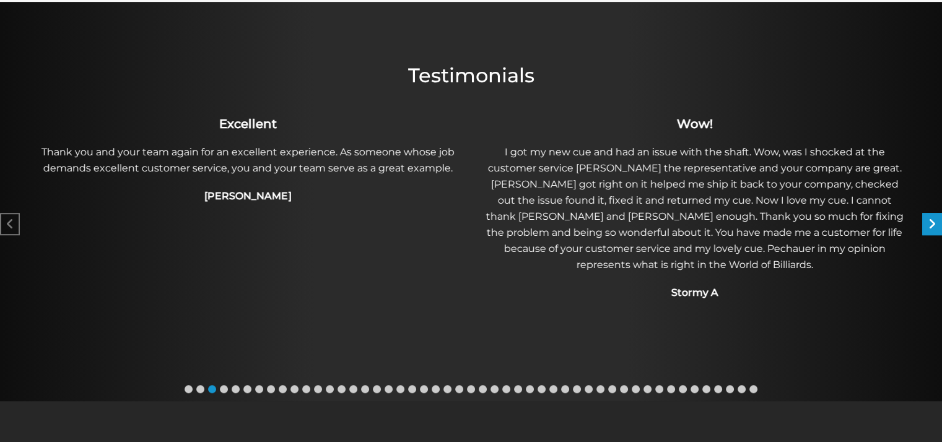
click at [928, 221] on icon "Next slide" at bounding box center [931, 224] width 7 height 12
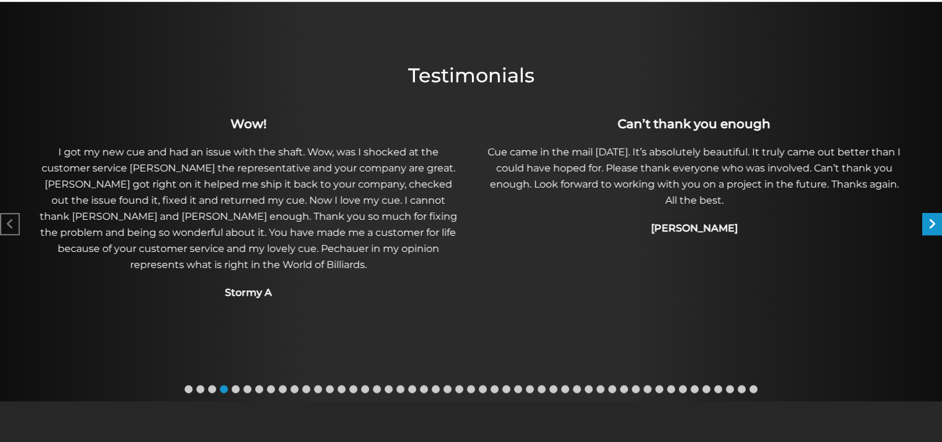
click at [928, 221] on icon "Next slide" at bounding box center [931, 224] width 7 height 12
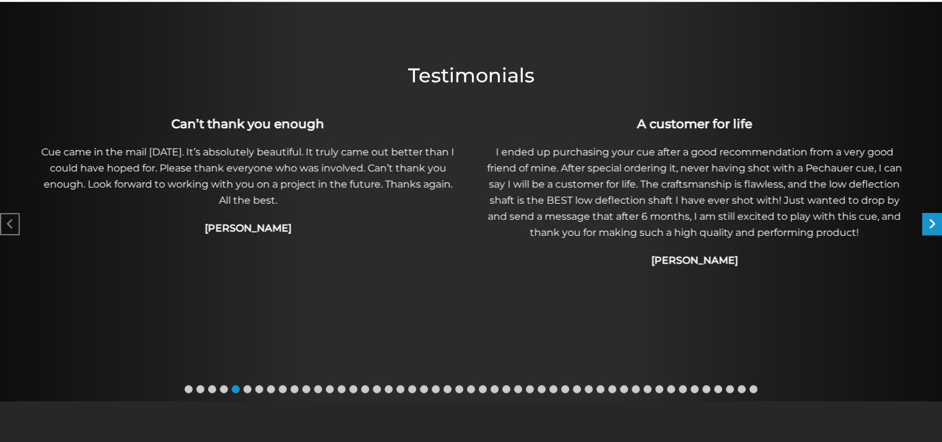
click at [928, 221] on icon "Next slide" at bounding box center [931, 224] width 7 height 12
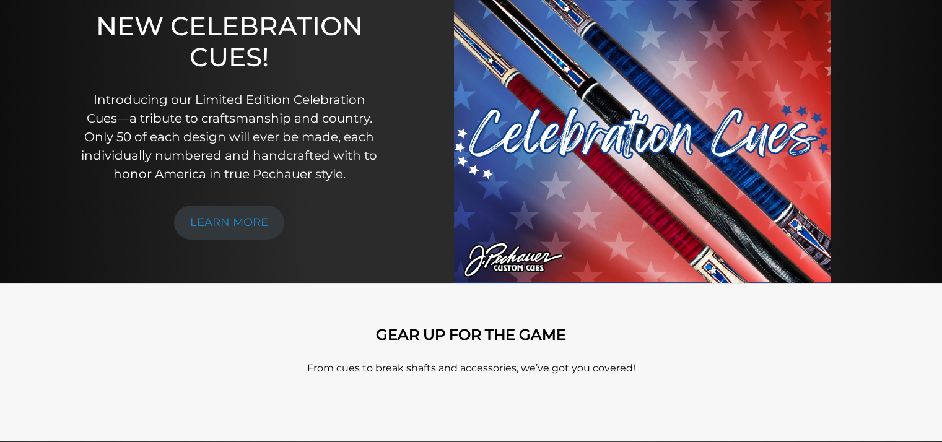
scroll to position [156, 0]
click at [559, 181] on img at bounding box center [642, 125] width 376 height 316
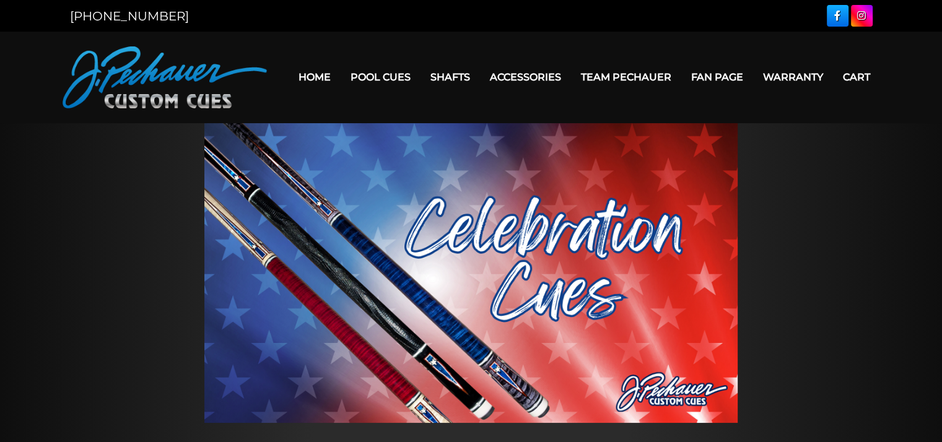
click at [216, 219] on img at bounding box center [470, 273] width 533 height 300
click at [121, 65] on img at bounding box center [165, 77] width 204 height 62
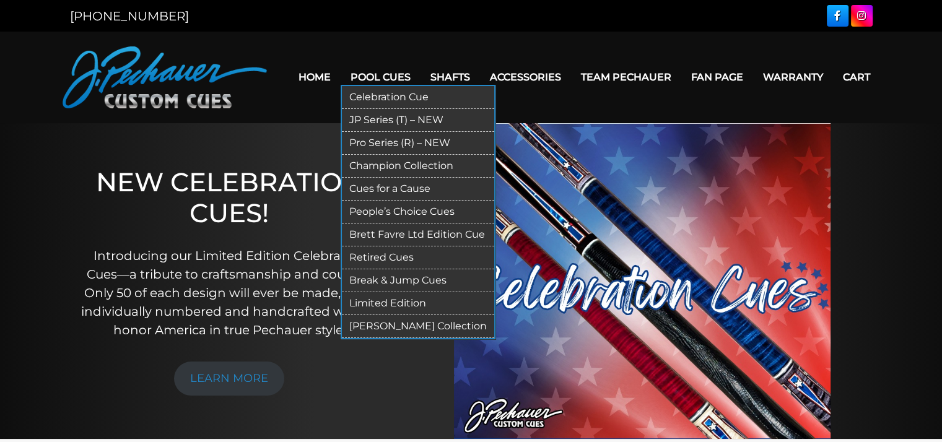
click at [375, 257] on link "Retired Cues" at bounding box center [418, 257] width 152 height 23
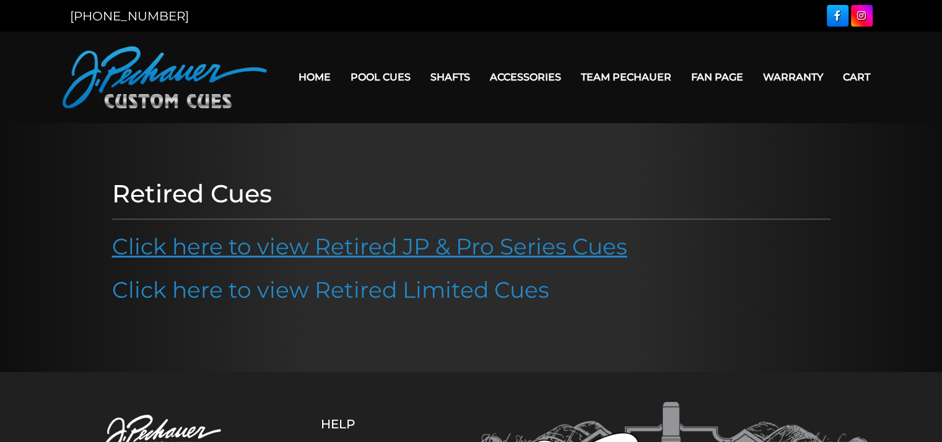
click at [376, 251] on link "Click here to view Retired JP & Pro Series Cues" at bounding box center [369, 246] width 515 height 27
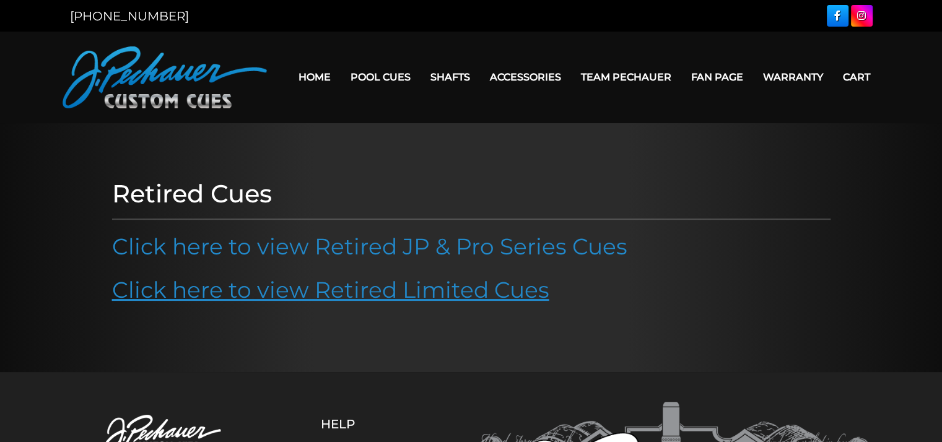
click at [413, 283] on link "Click here to view Retired Limited Cues" at bounding box center [330, 289] width 437 height 27
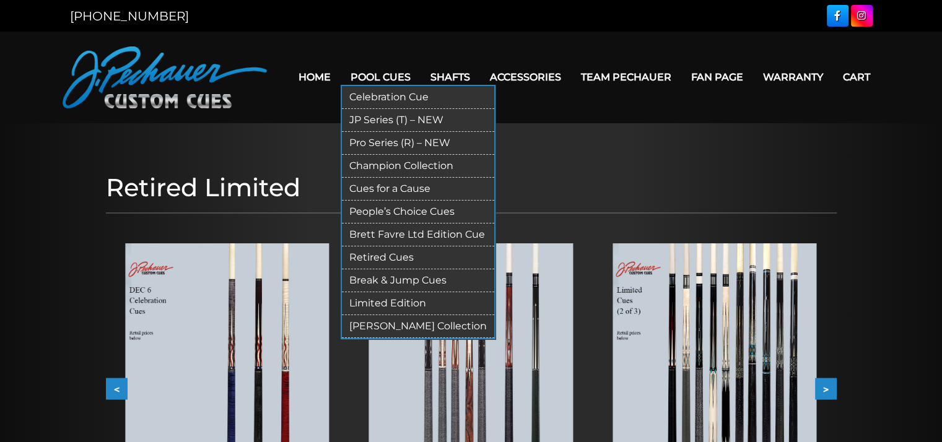
click at [394, 232] on link "Brett Favre Ltd Edition Cue" at bounding box center [418, 235] width 152 height 23
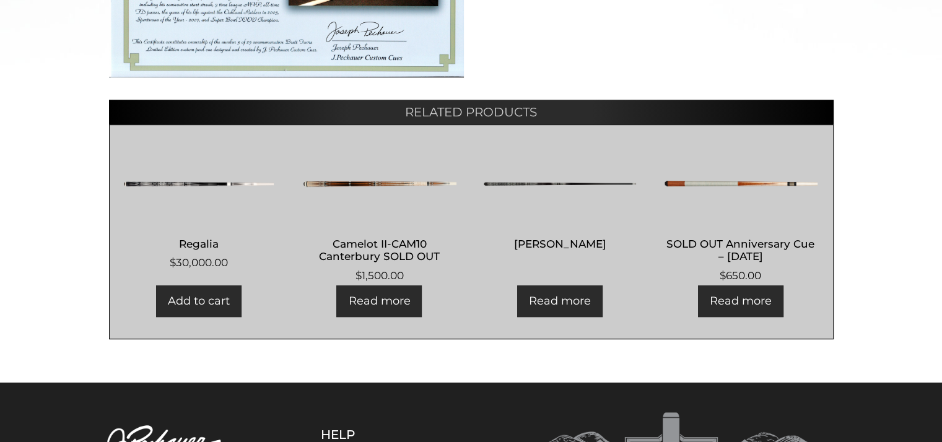
scroll to position [651, 0]
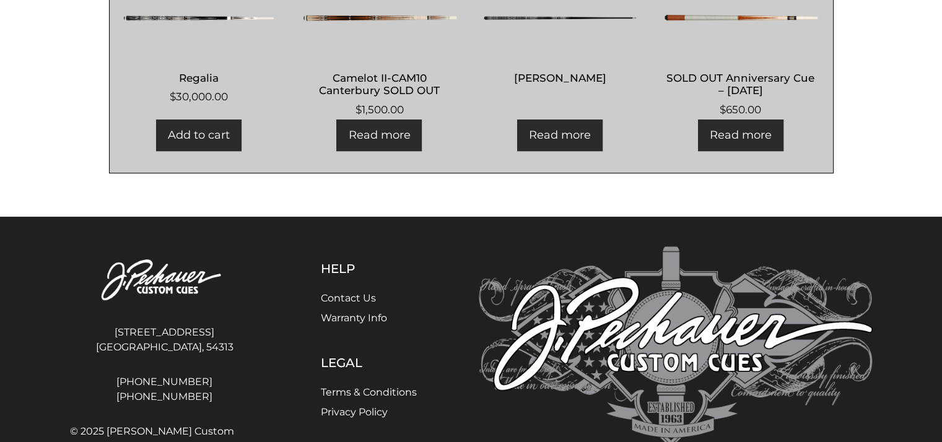
scroll to position [838, 0]
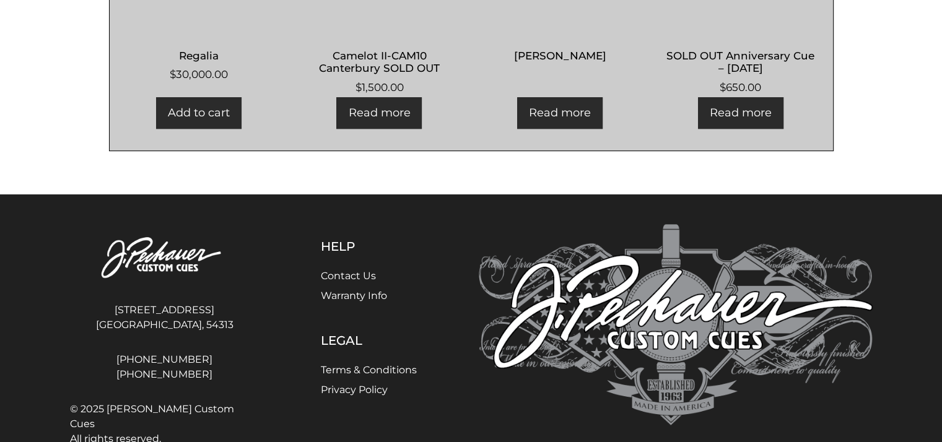
click at [206, 106] on link "Add to cart" at bounding box center [198, 113] width 85 height 32
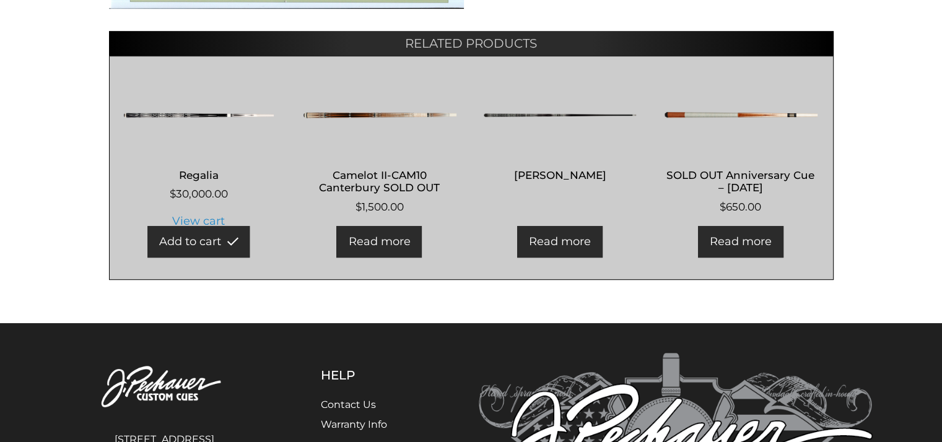
scroll to position [716, 0]
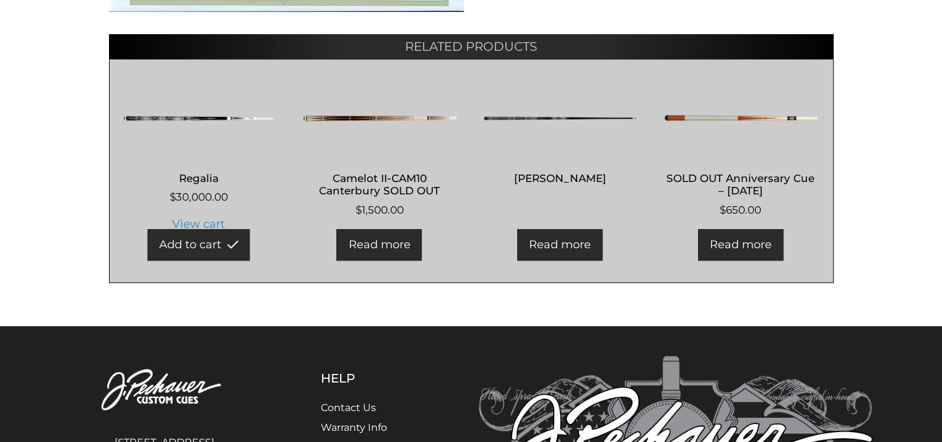
click at [203, 113] on img at bounding box center [199, 118] width 154 height 74
